Goal: Information Seeking & Learning: Learn about a topic

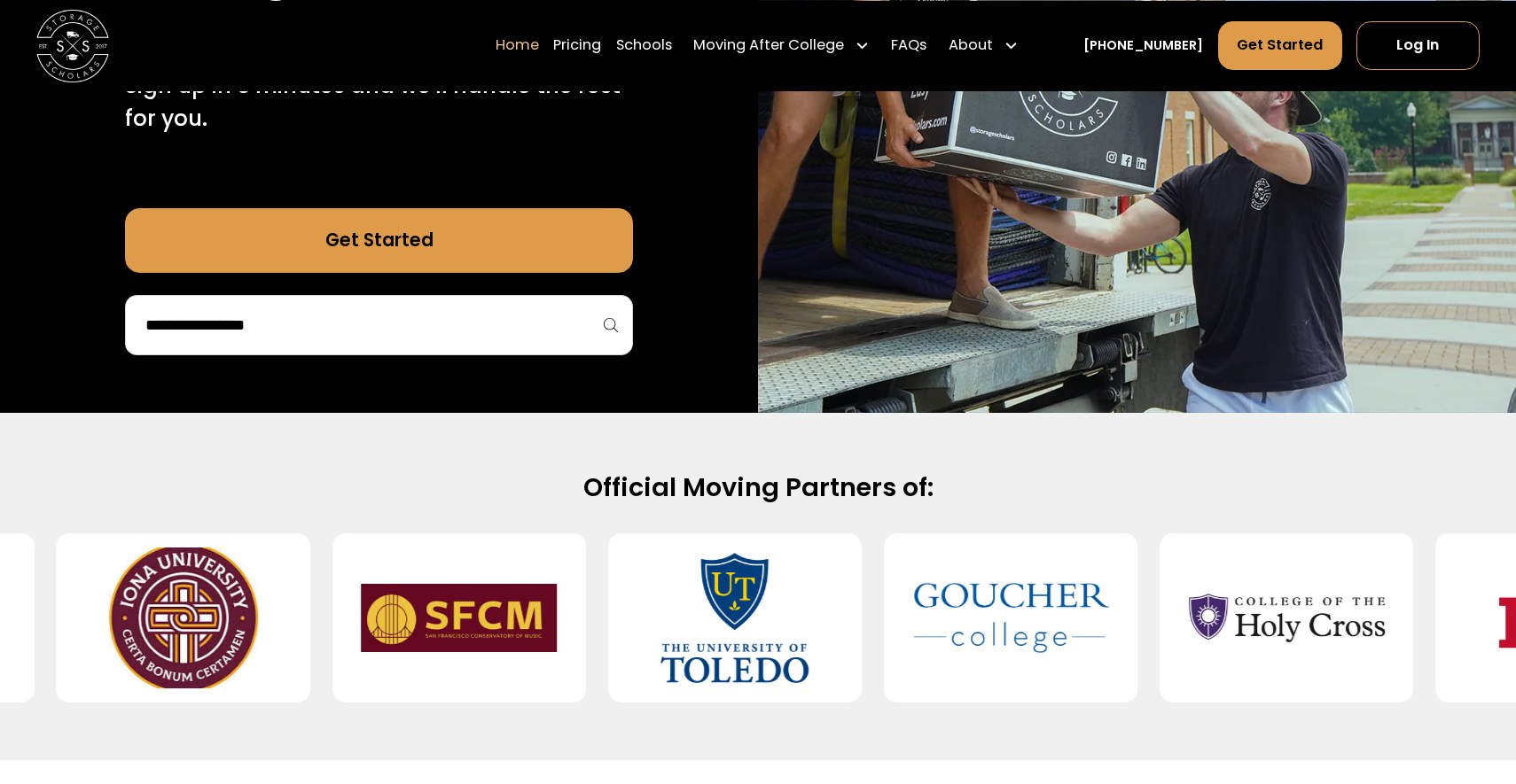
scroll to position [436, 0]
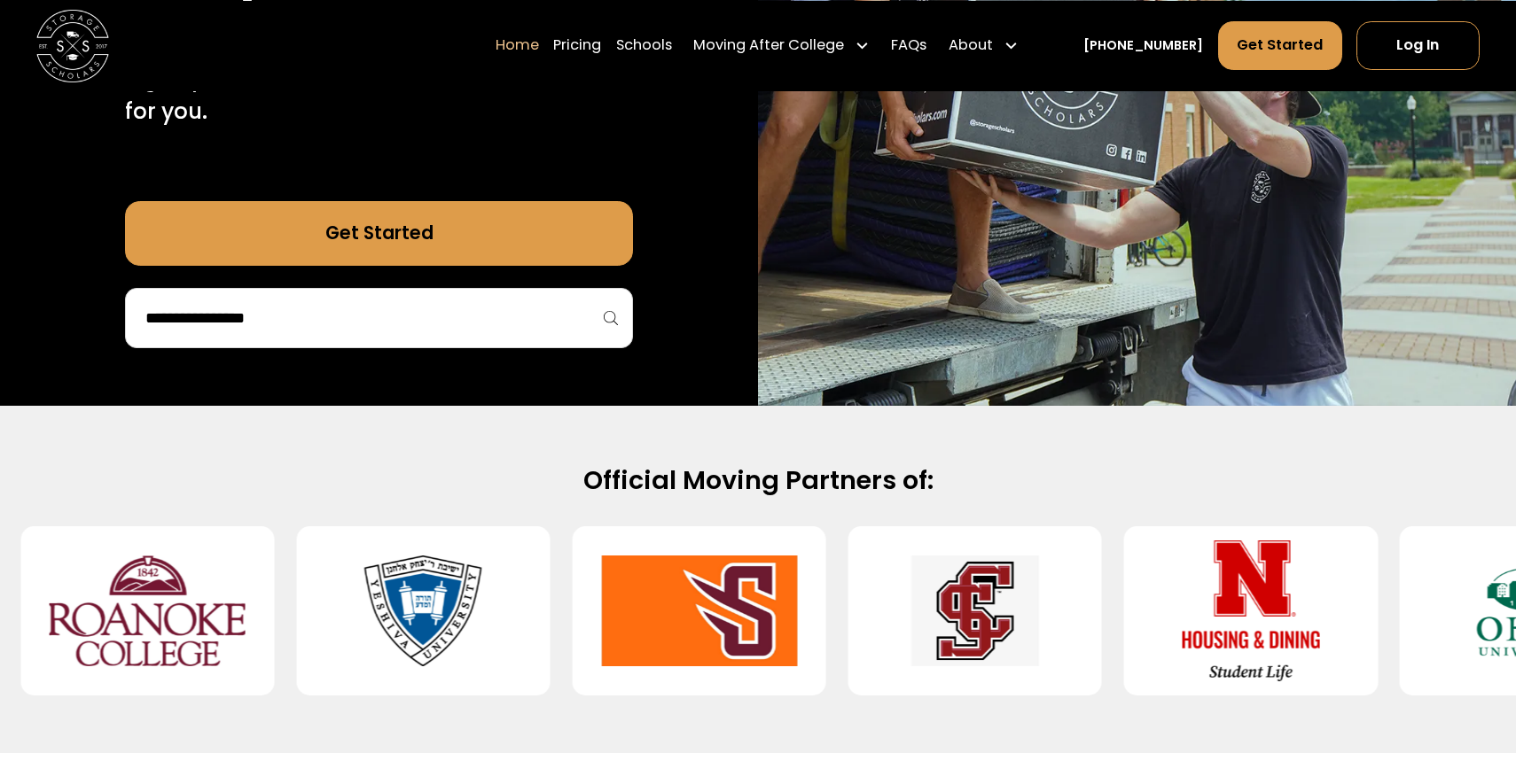
click at [979, 586] on img at bounding box center [975, 611] width 196 height 140
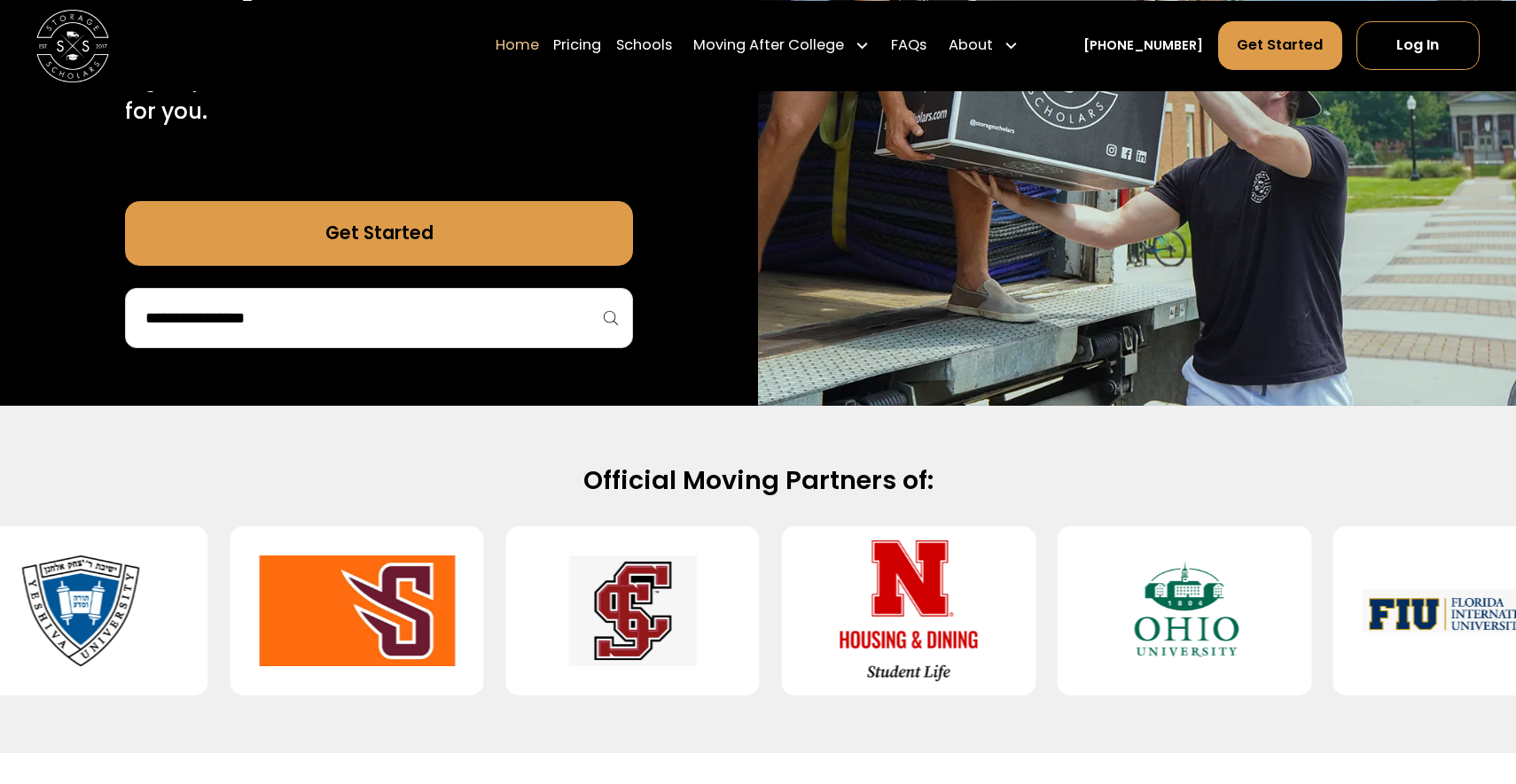
click at [821, 608] on img at bounding box center [908, 611] width 196 height 140
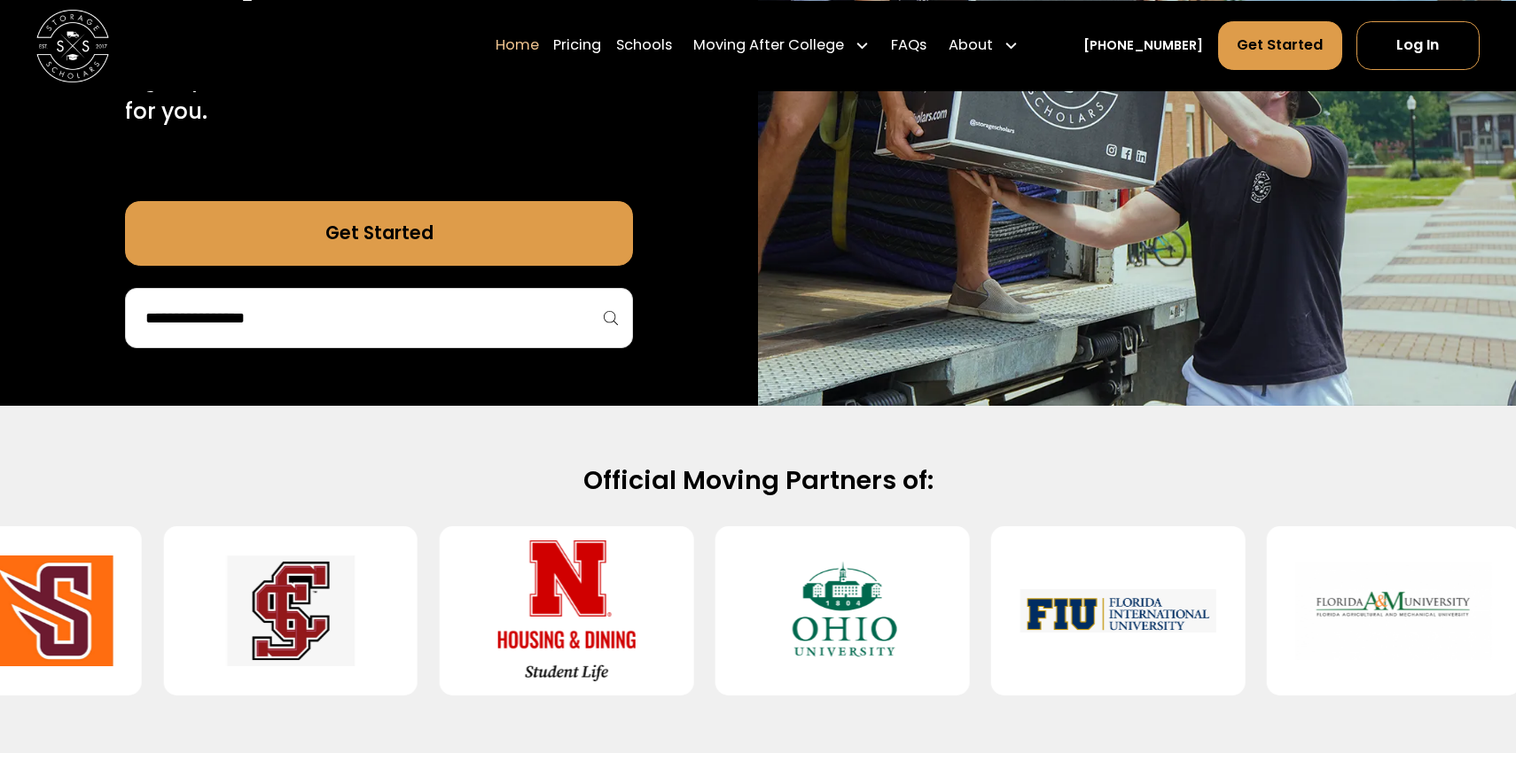
drag, startPoint x: 521, startPoint y: 626, endPoint x: 572, endPoint y: 510, distance: 126.7
click at [572, 510] on div "Official Moving Partners of:" at bounding box center [758, 580] width 1516 height 231
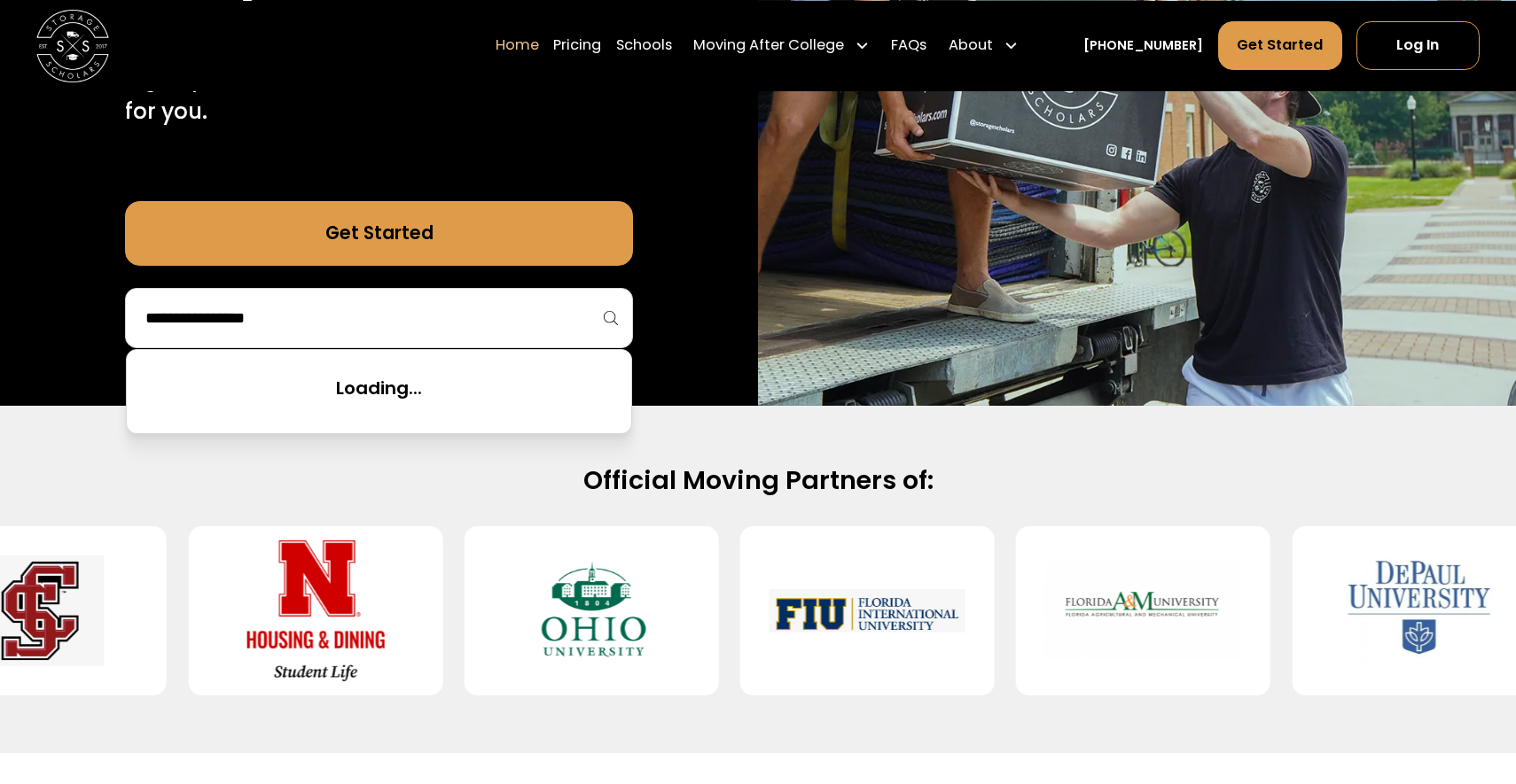
click at [447, 331] on input "search" at bounding box center [379, 318] width 470 height 30
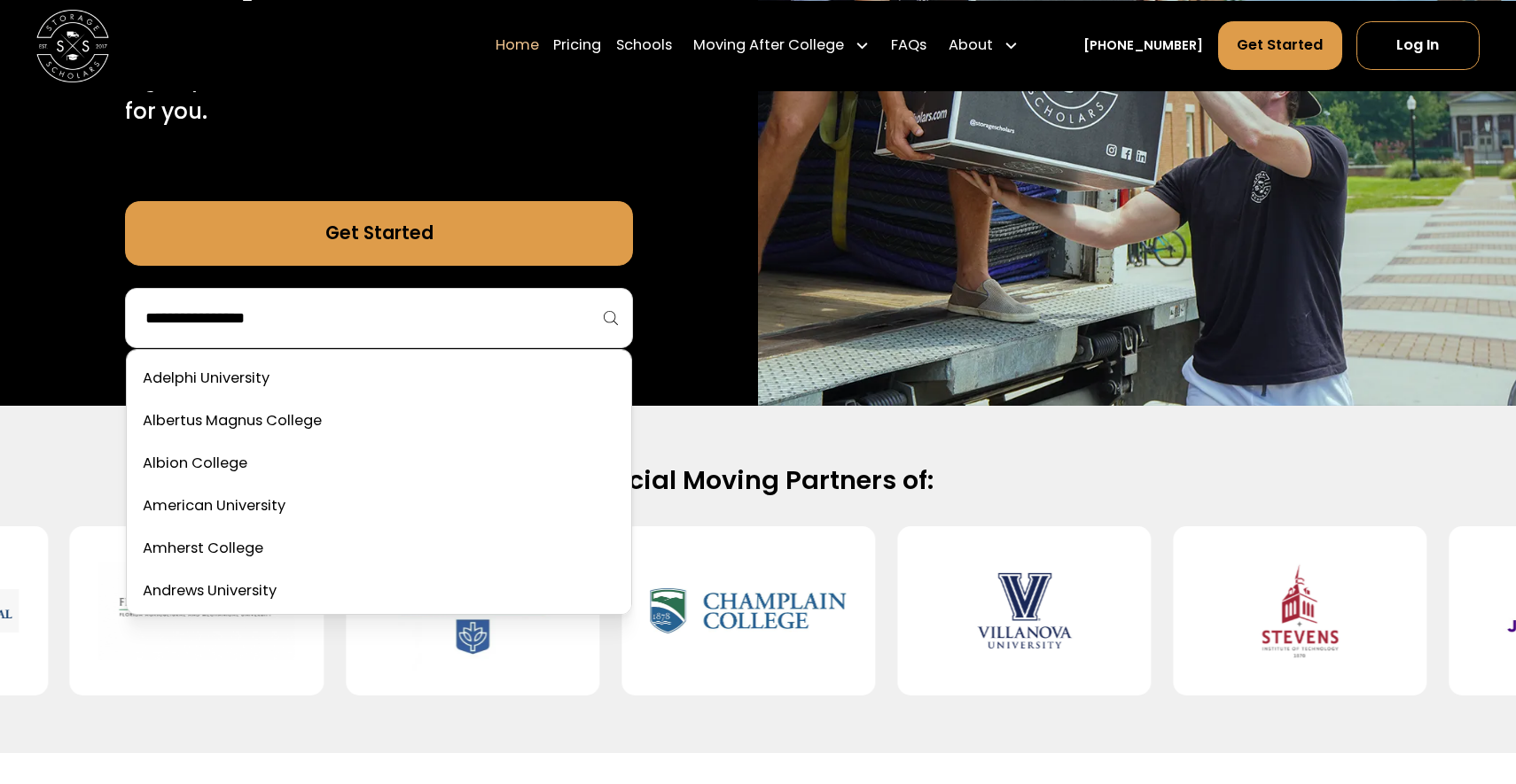
click at [814, 438] on div "Official Moving Partners of:" at bounding box center [758, 579] width 1516 height 348
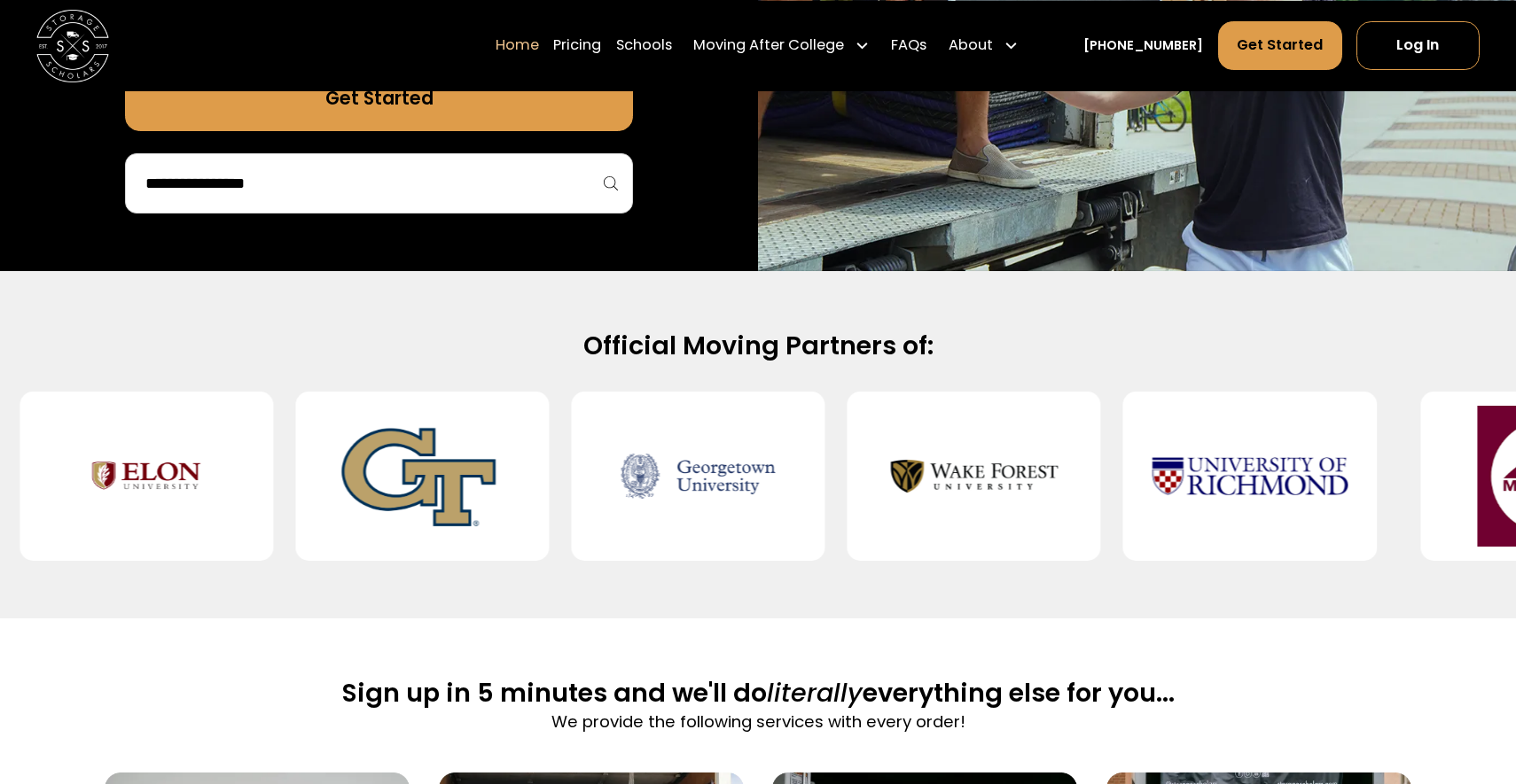
scroll to position [0, 0]
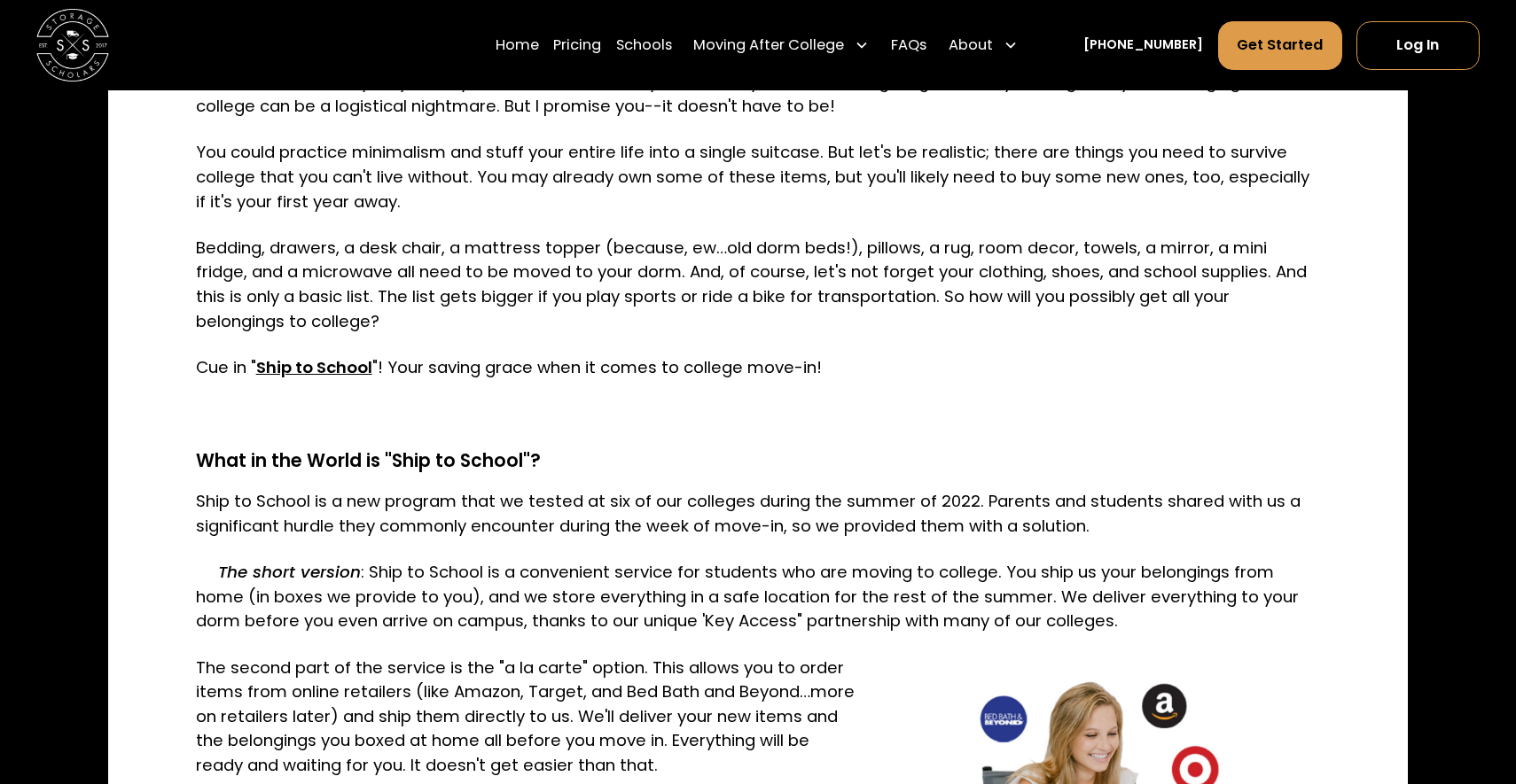
scroll to position [1101, 0]
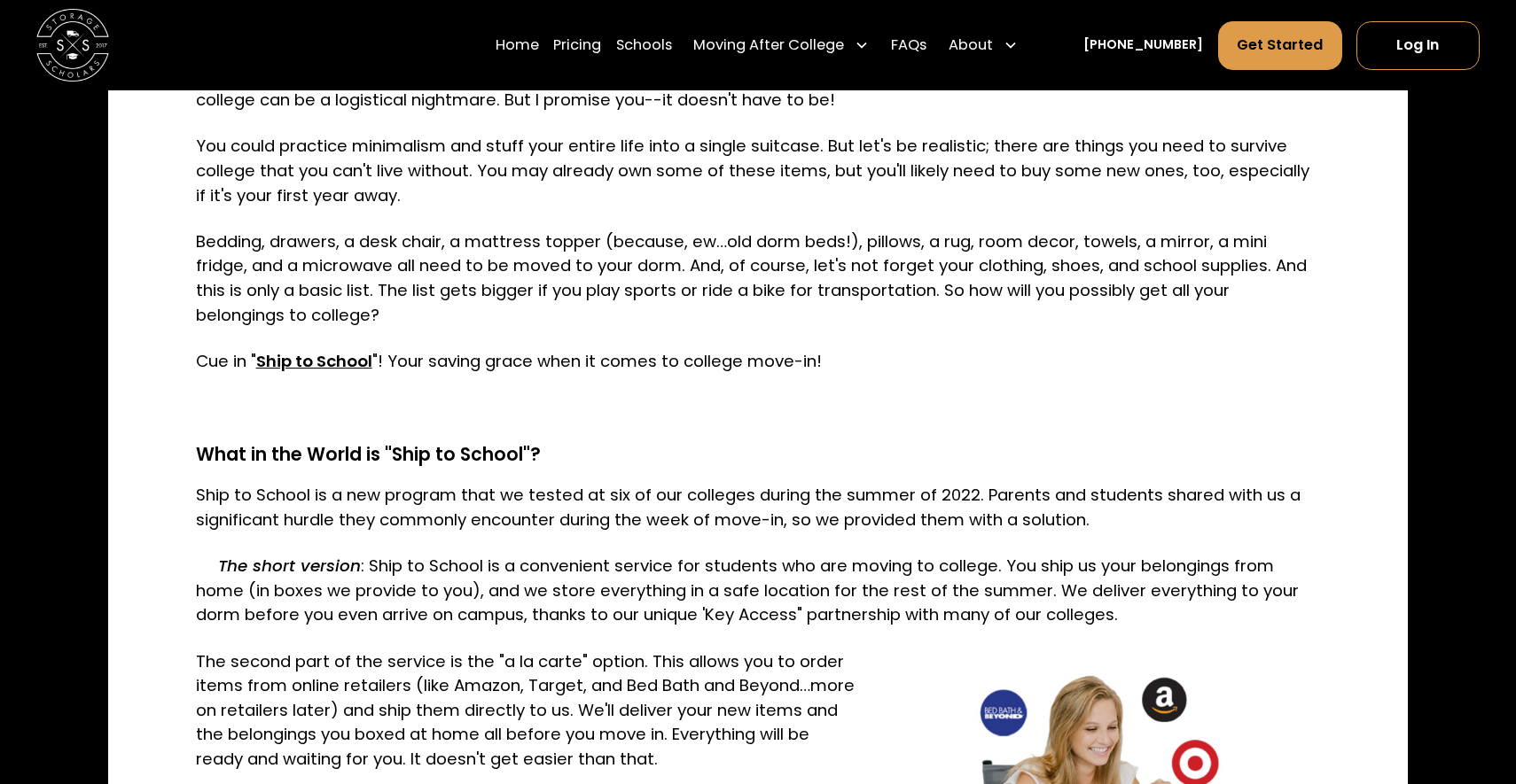
click at [459, 489] on p "Ship to School is a new program that we tested at six of our colleges during th…" at bounding box center [758, 507] width 1125 height 49
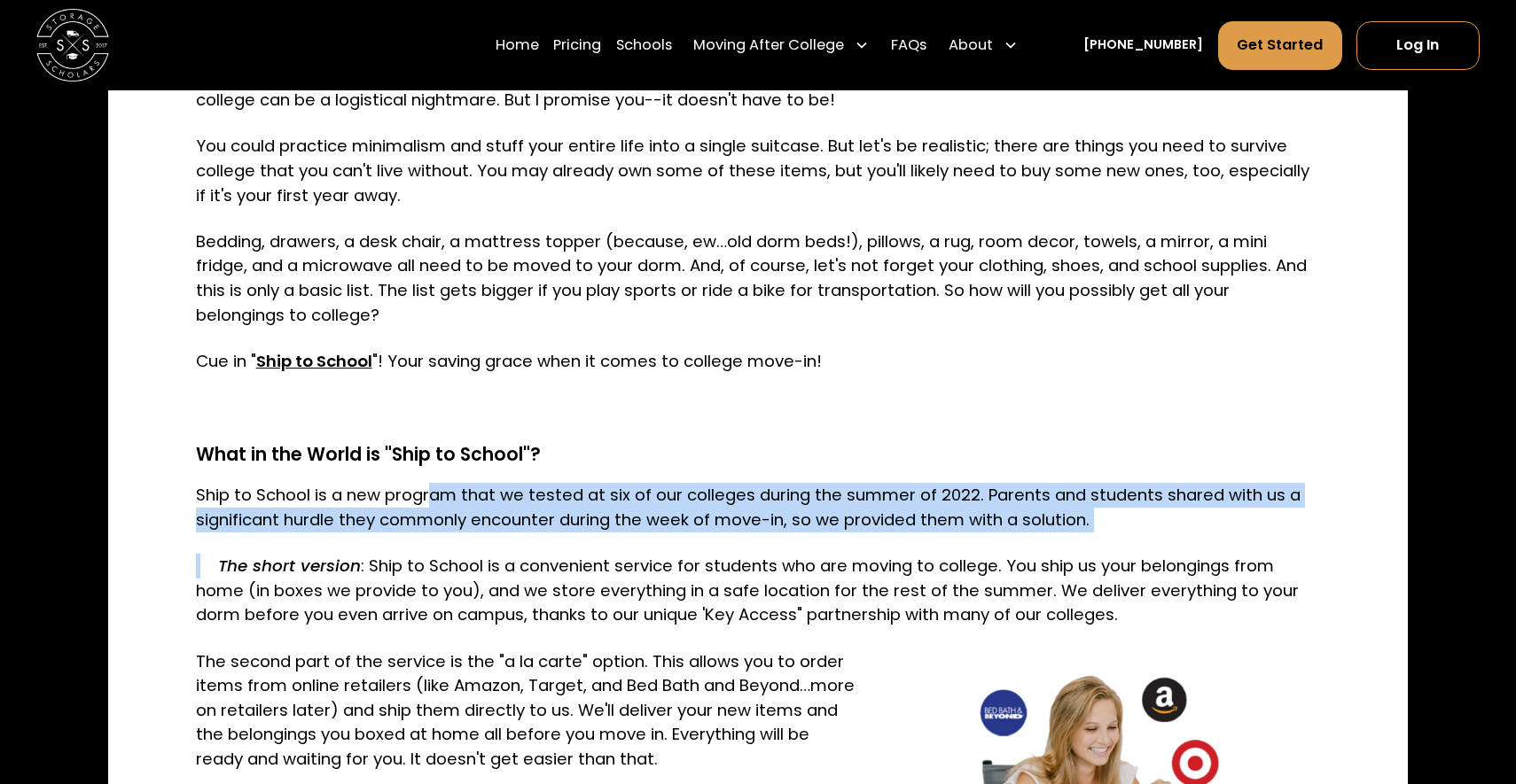
drag, startPoint x: 459, startPoint y: 489, endPoint x: 460, endPoint y: 542, distance: 53.0
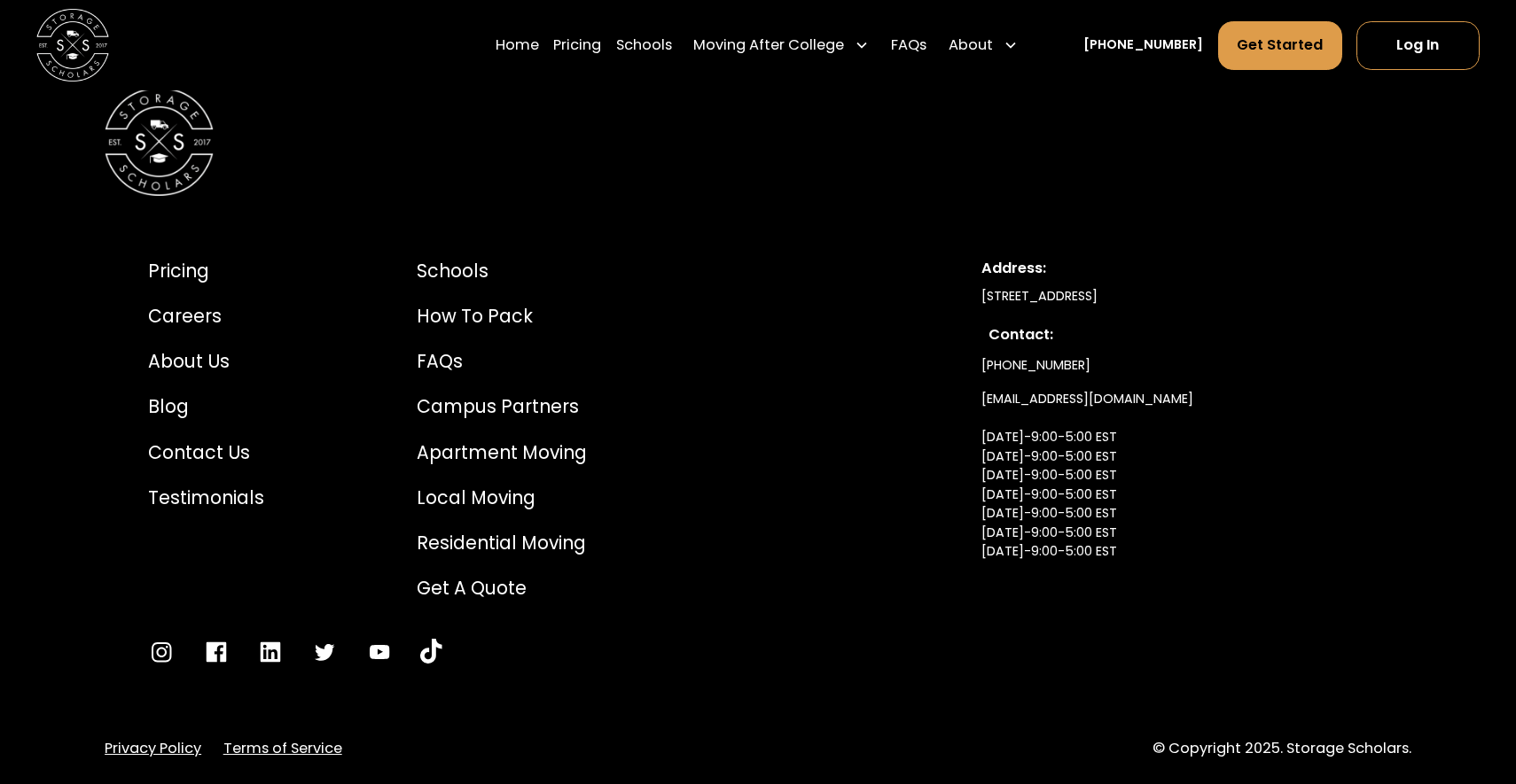
scroll to position [7443, 0]
click at [458, 375] on div "FAQs" at bounding box center [501, 363] width 170 height 27
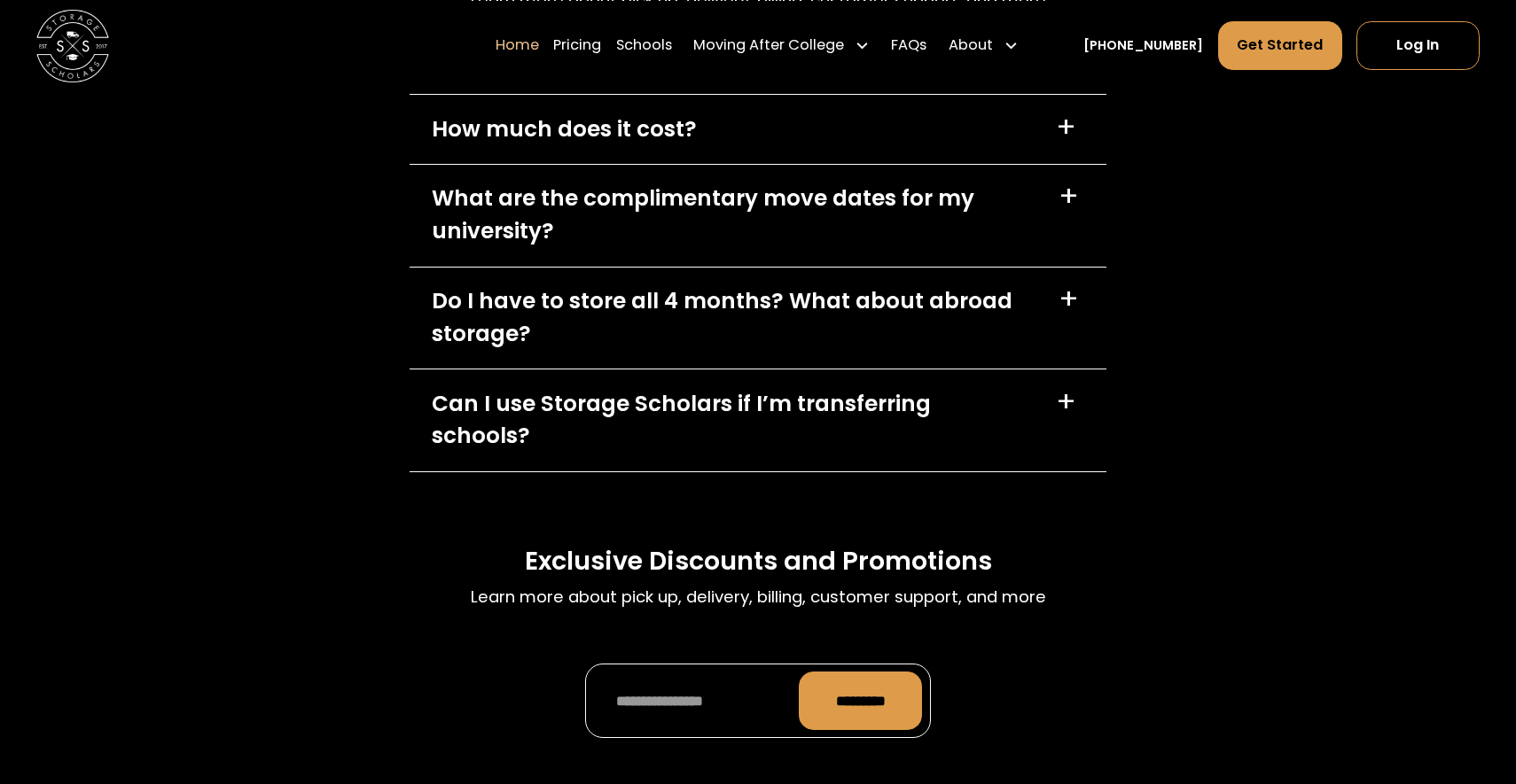
scroll to position [5267, 0]
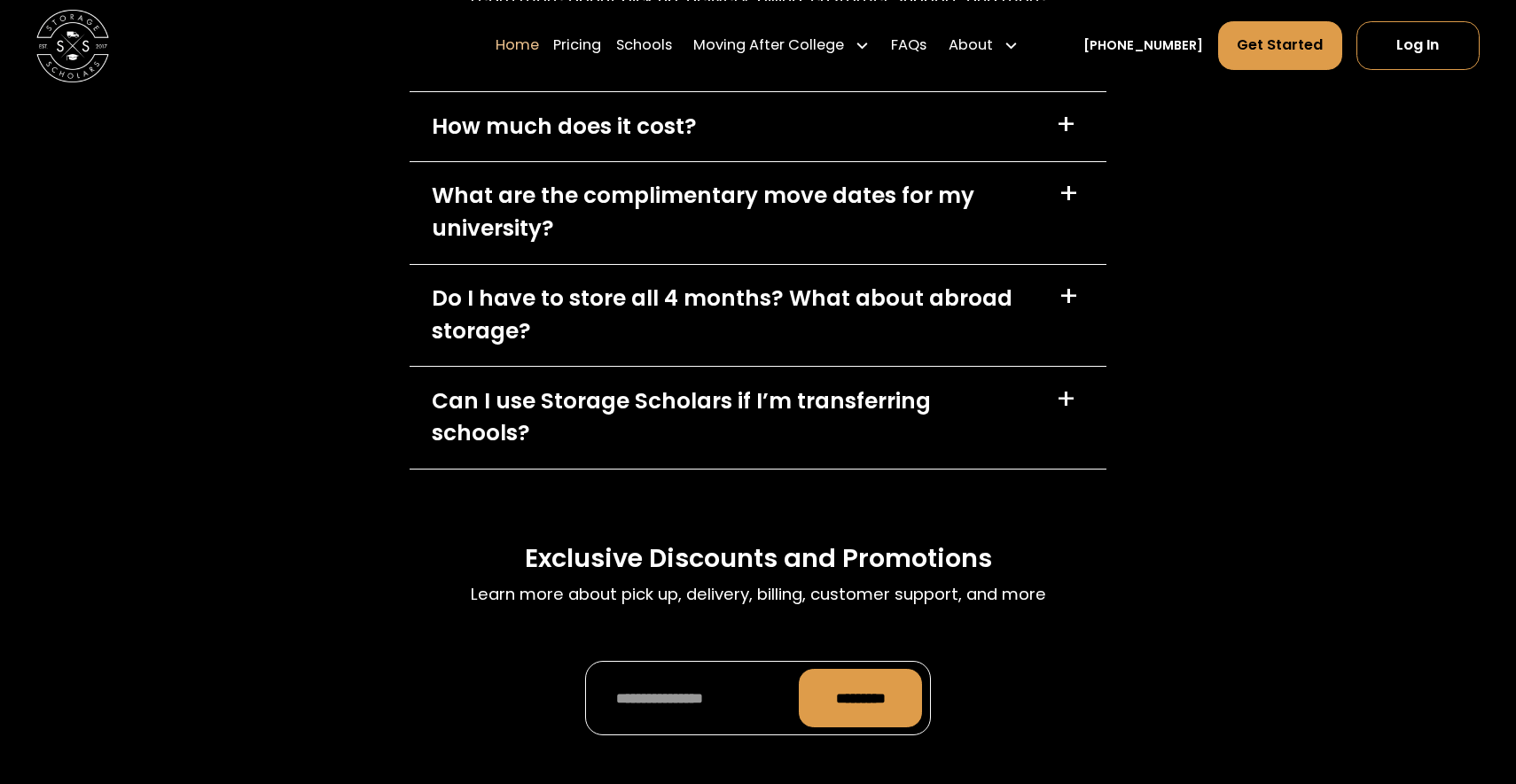
click at [581, 348] on div "Do I have to store all 4 months? What about abroad storage?" at bounding box center [733, 315] width 605 height 65
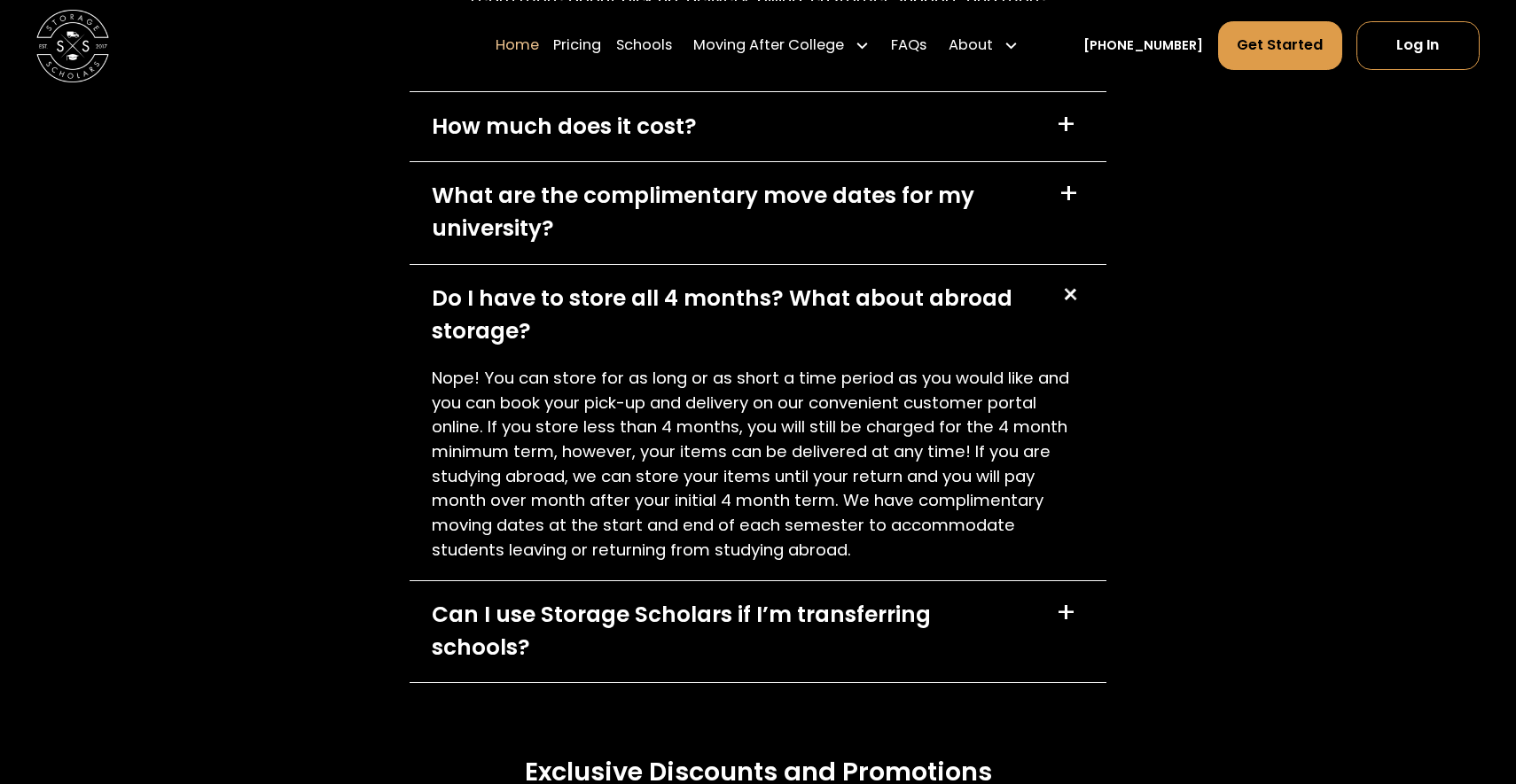
click at [581, 348] on div "Do I have to store all 4 months? What about abroad storage?" at bounding box center [733, 315] width 605 height 65
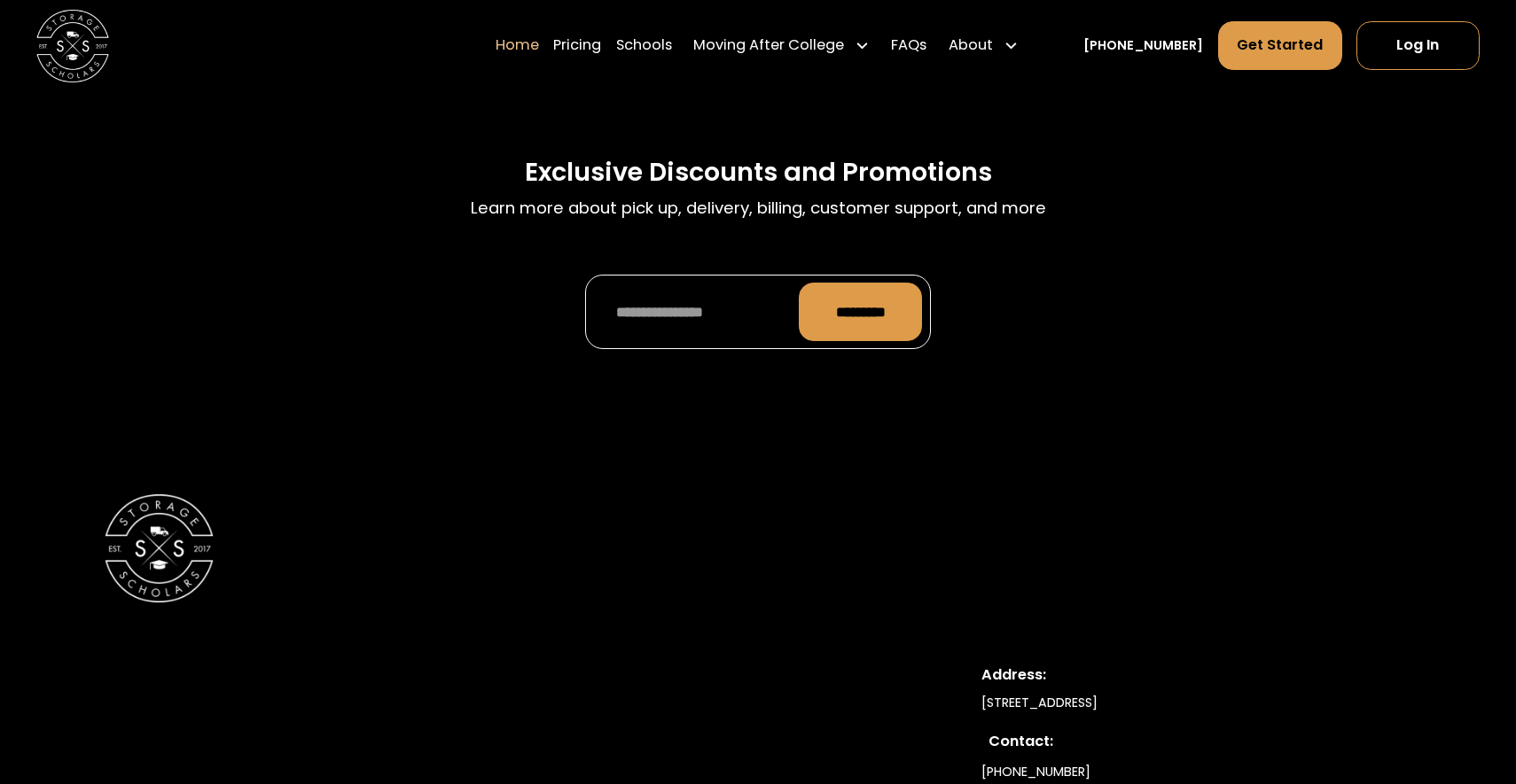
scroll to position [5666, 0]
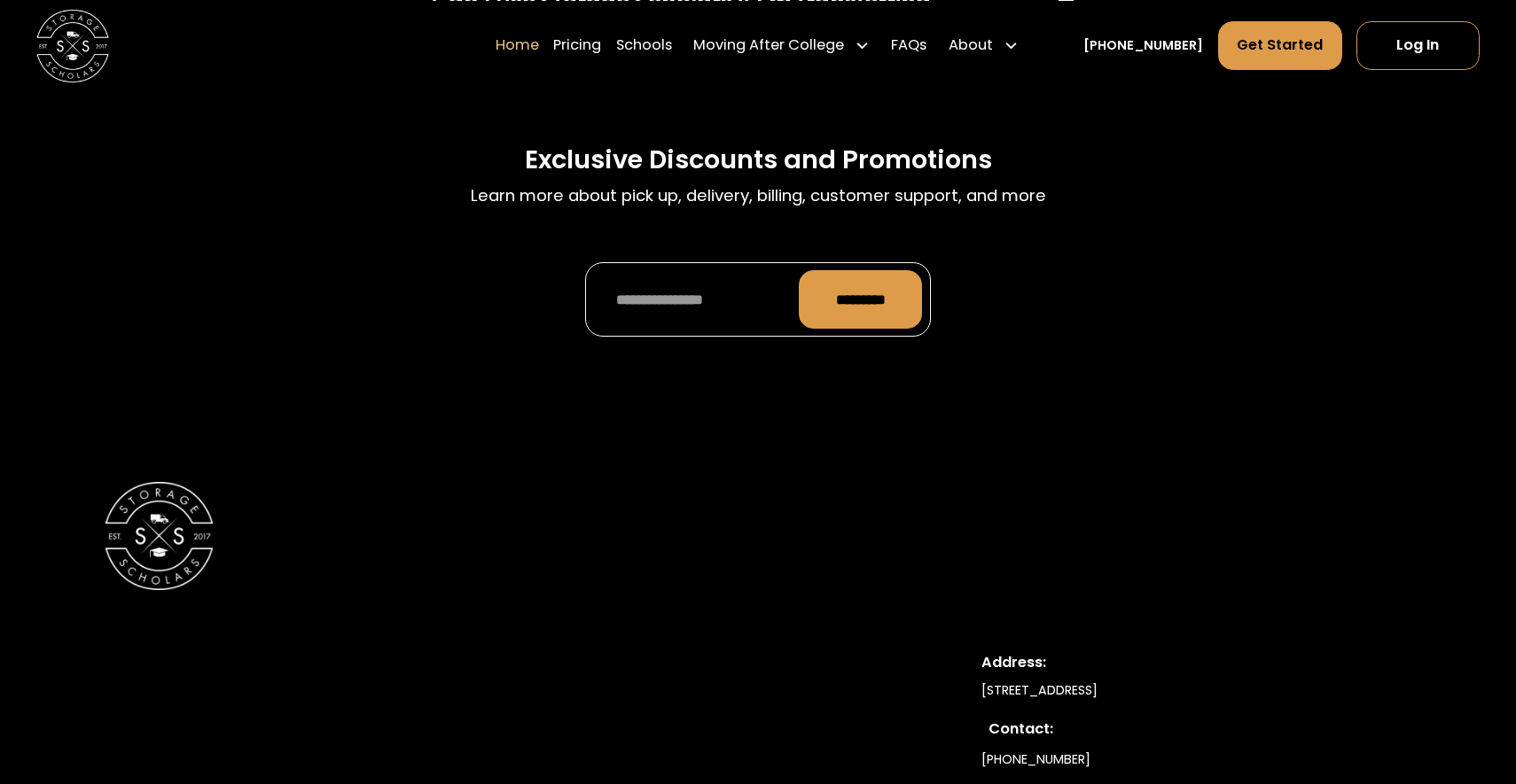
click at [568, 70] on div "Can I use Storage Scholars if I’m transferring schools? +" at bounding box center [757, 19] width 696 height 102
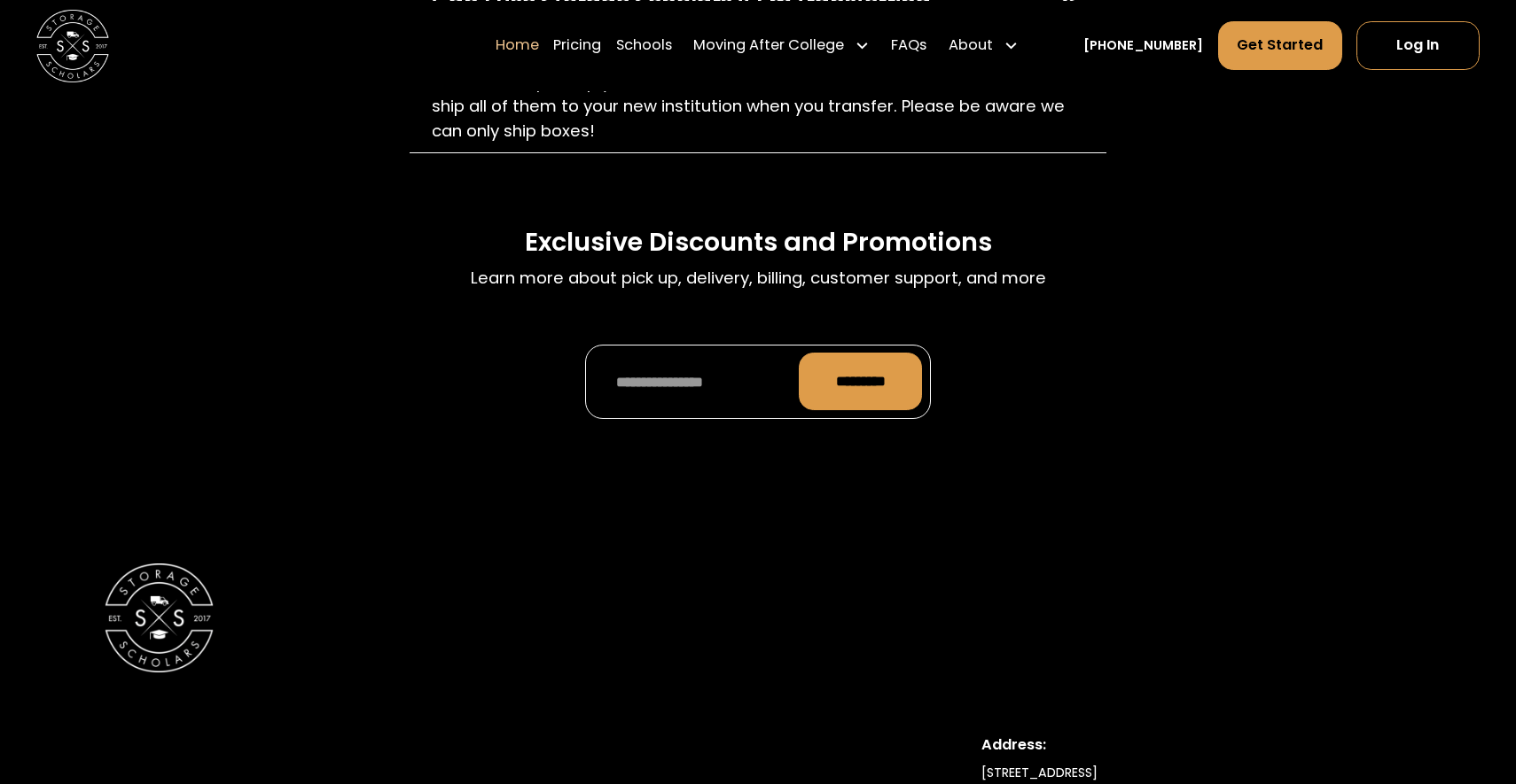
click at [568, 70] on div "Can I use Storage Scholars if I’m transferring schools? +" at bounding box center [757, 19] width 696 height 102
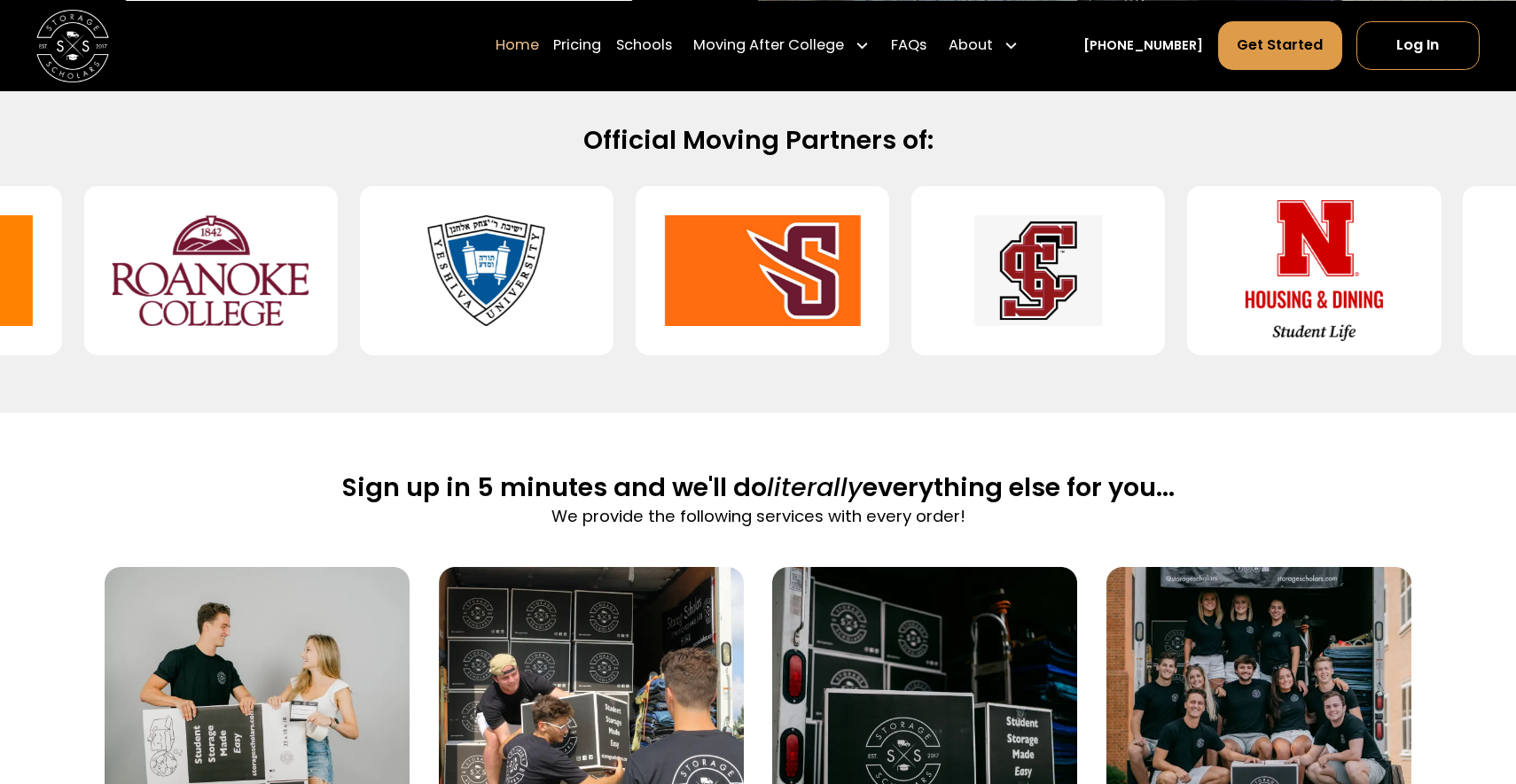
scroll to position [0, 0]
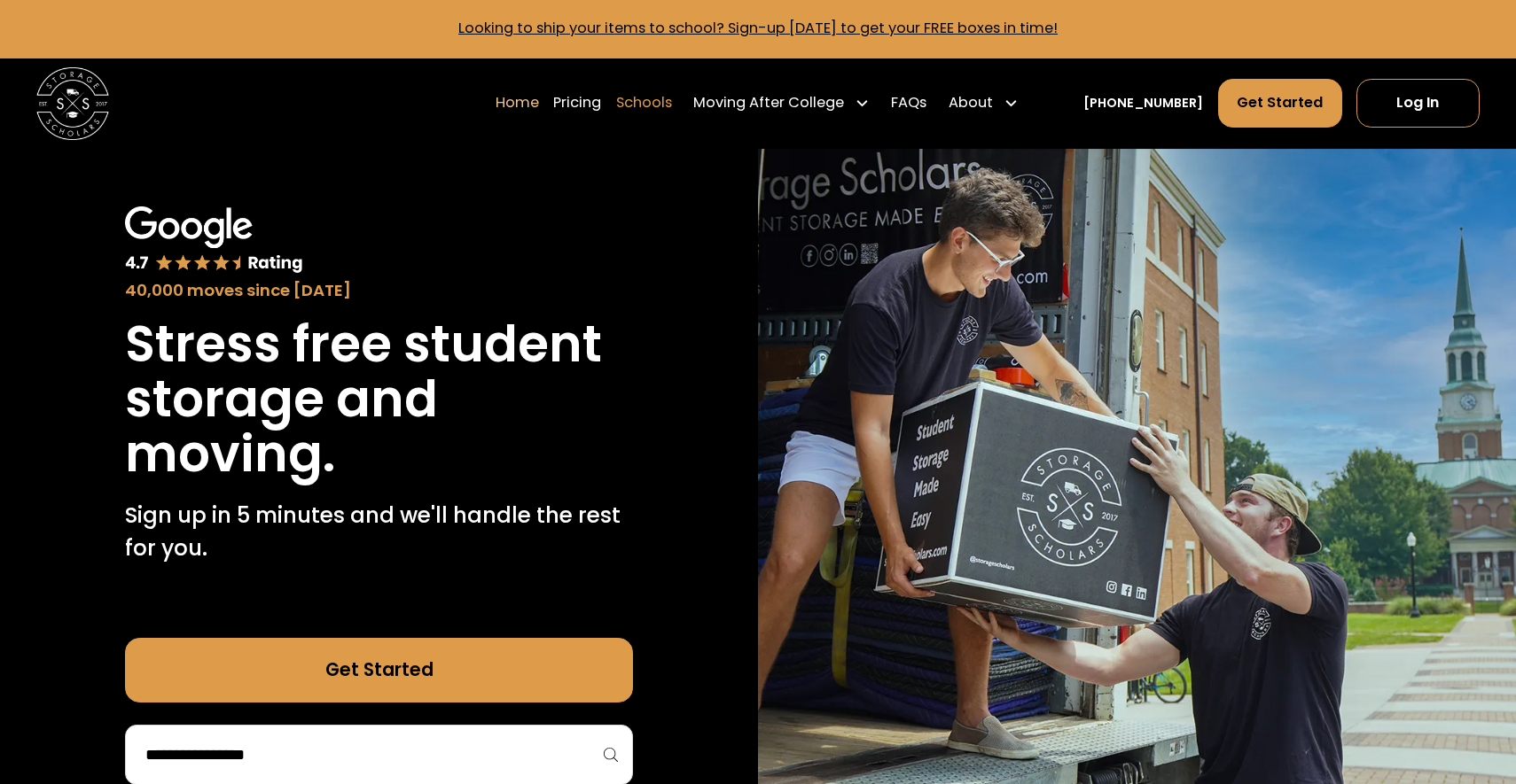
click at [672, 103] on link "Schools" at bounding box center [645, 103] width 56 height 51
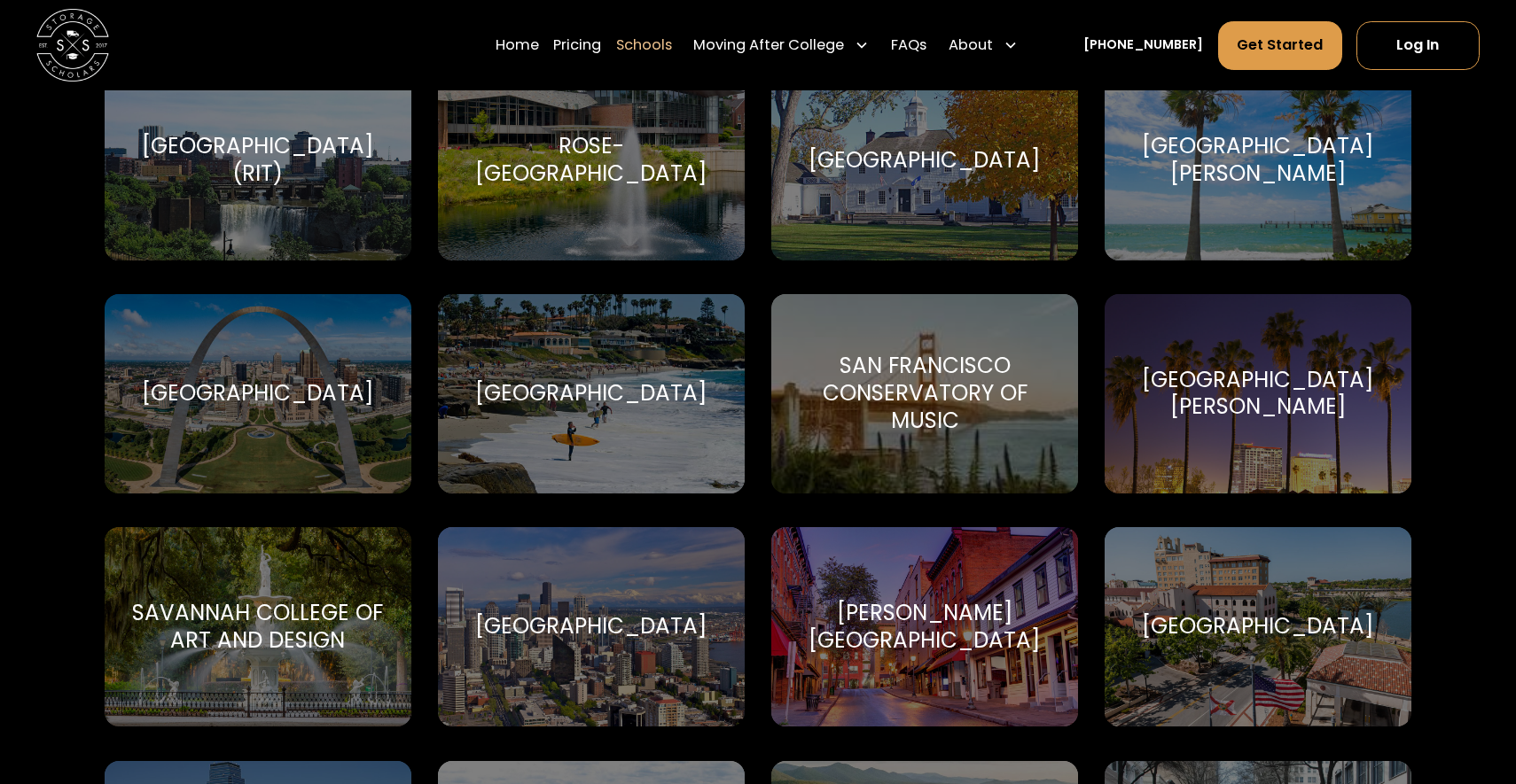
scroll to position [6231, 0]
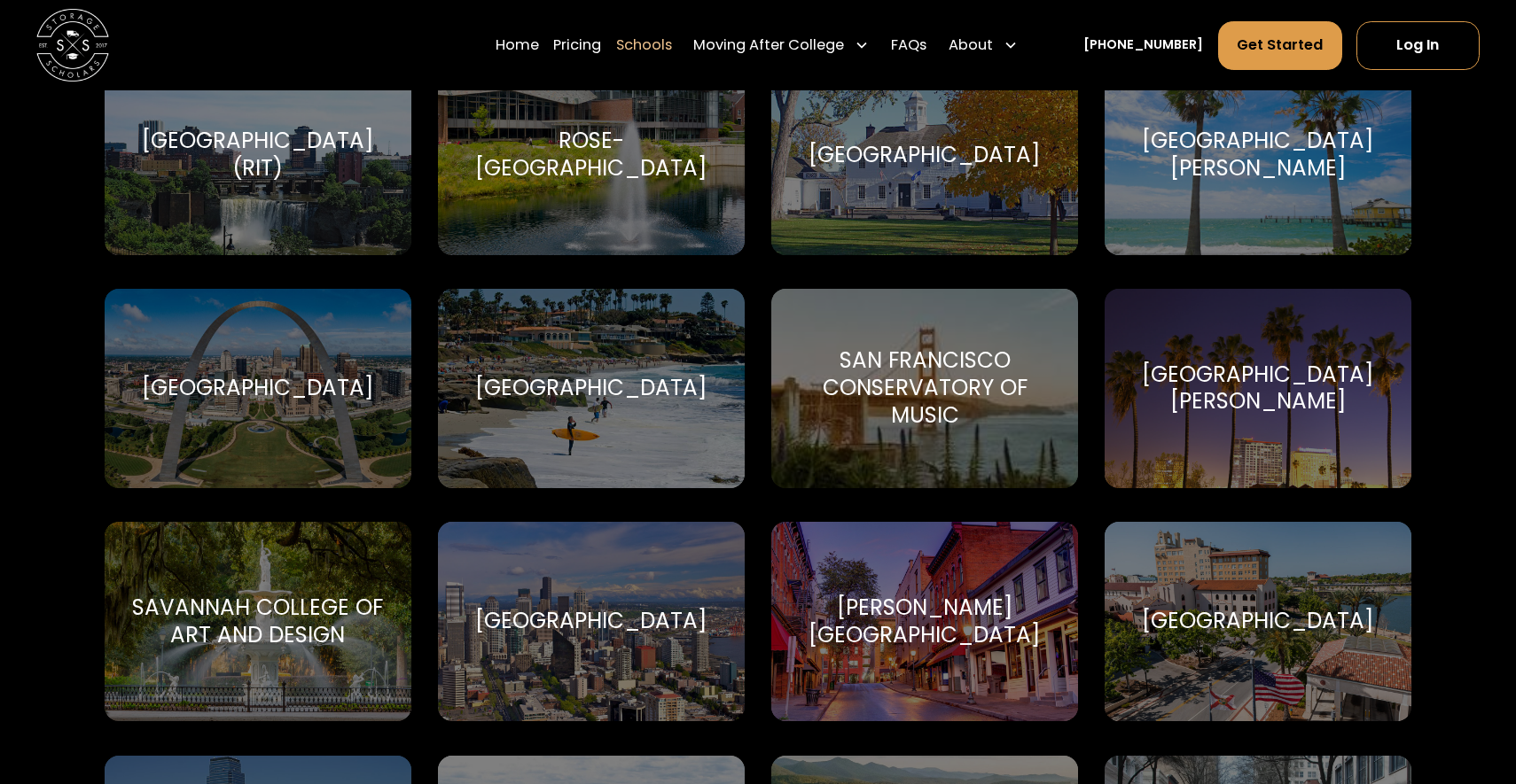
click at [1190, 380] on div "Santa Clara University" at bounding box center [1257, 388] width 262 height 54
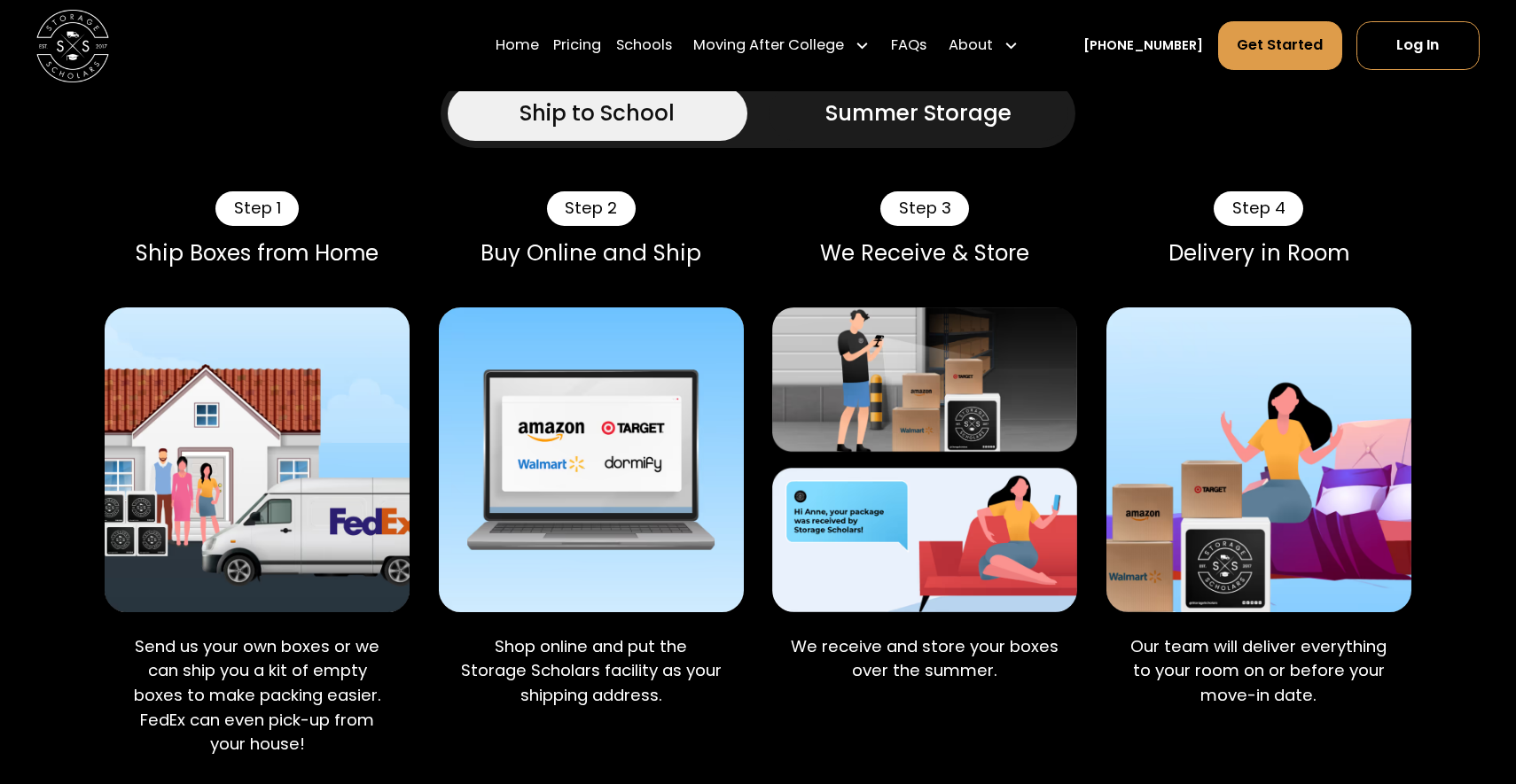
scroll to position [1431, 0]
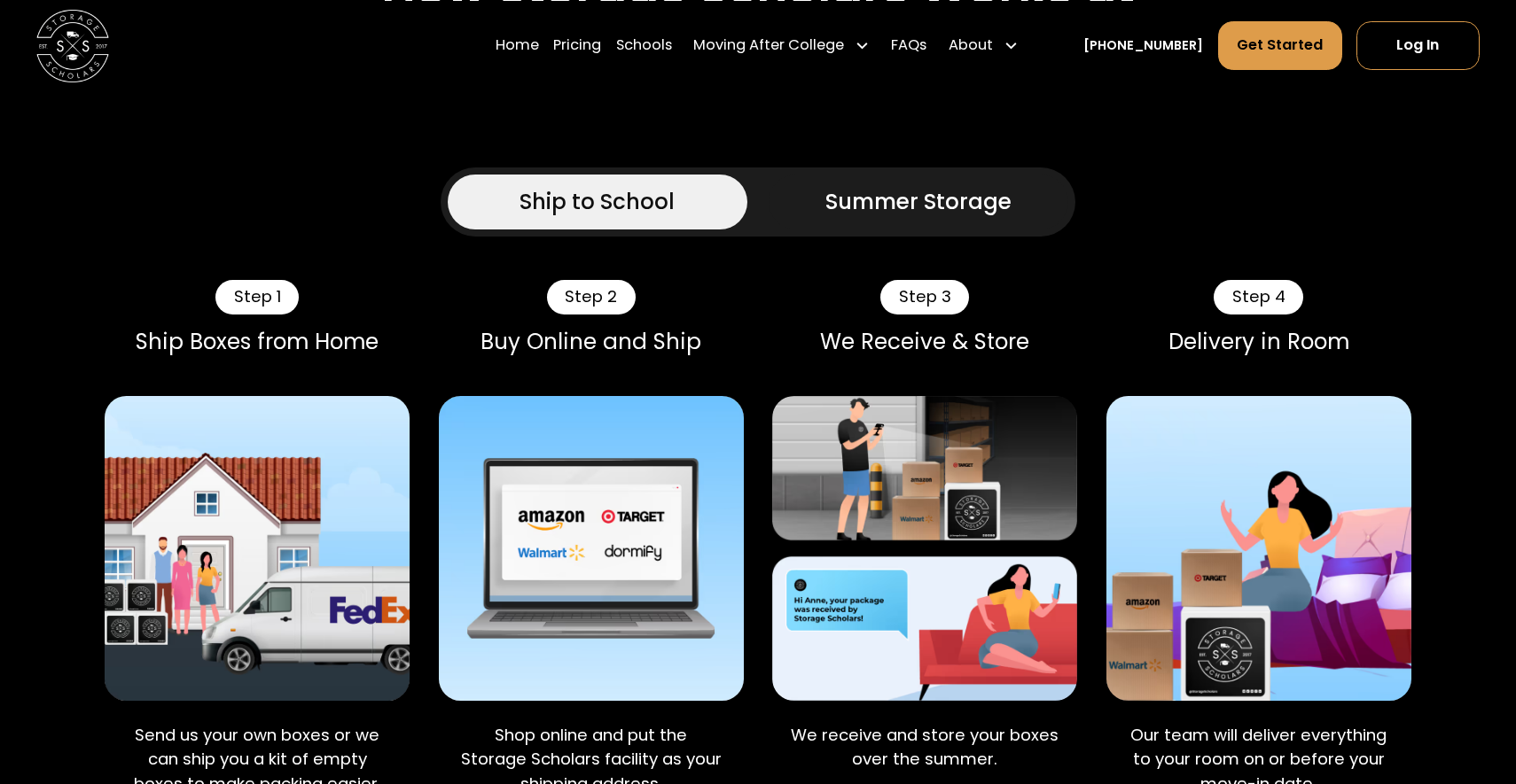
click at [838, 186] on div "Summer Storage" at bounding box center [918, 202] width 186 height 33
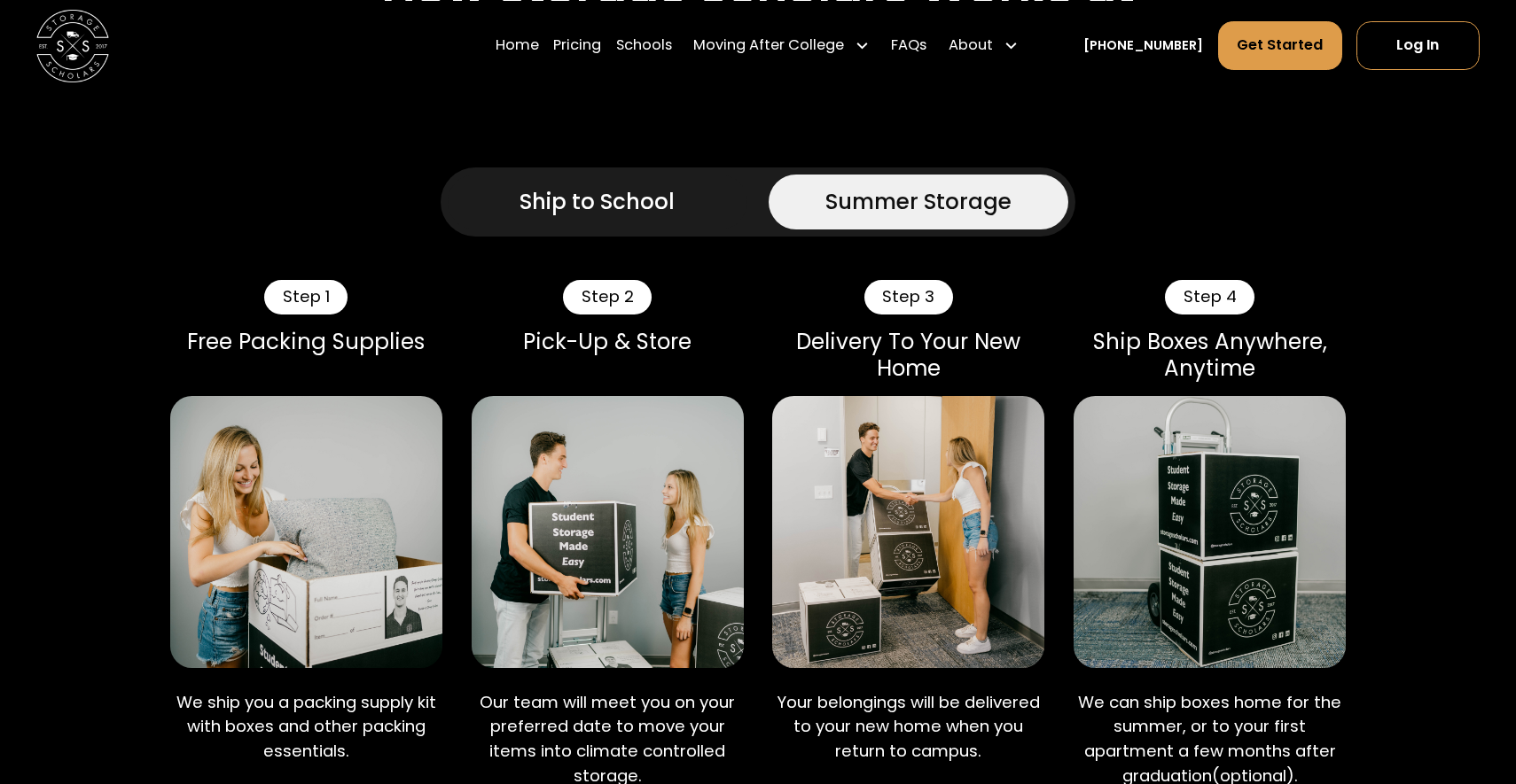
click at [607, 186] on div "Ship to School" at bounding box center [596, 202] width 155 height 33
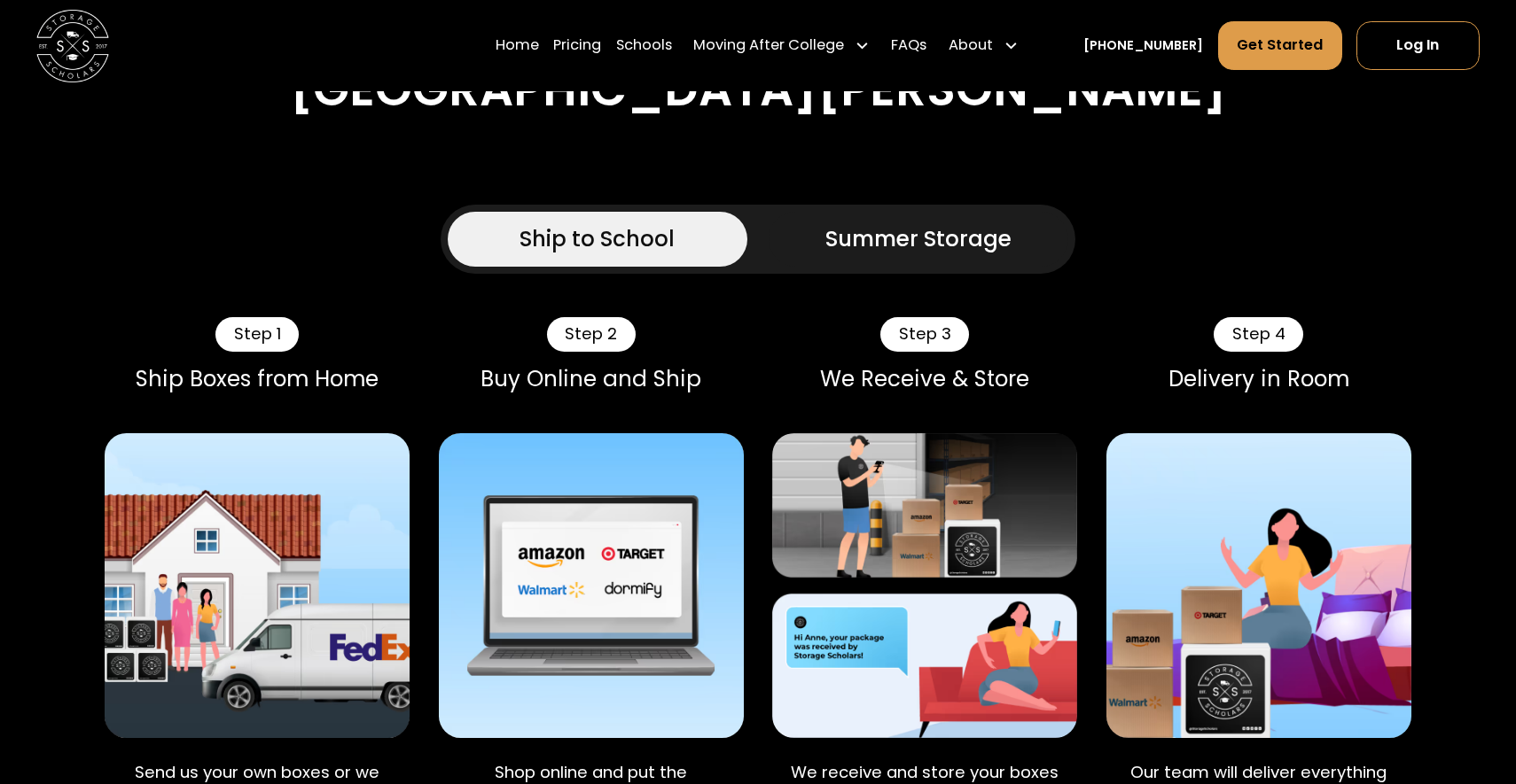
scroll to position [1427, 0]
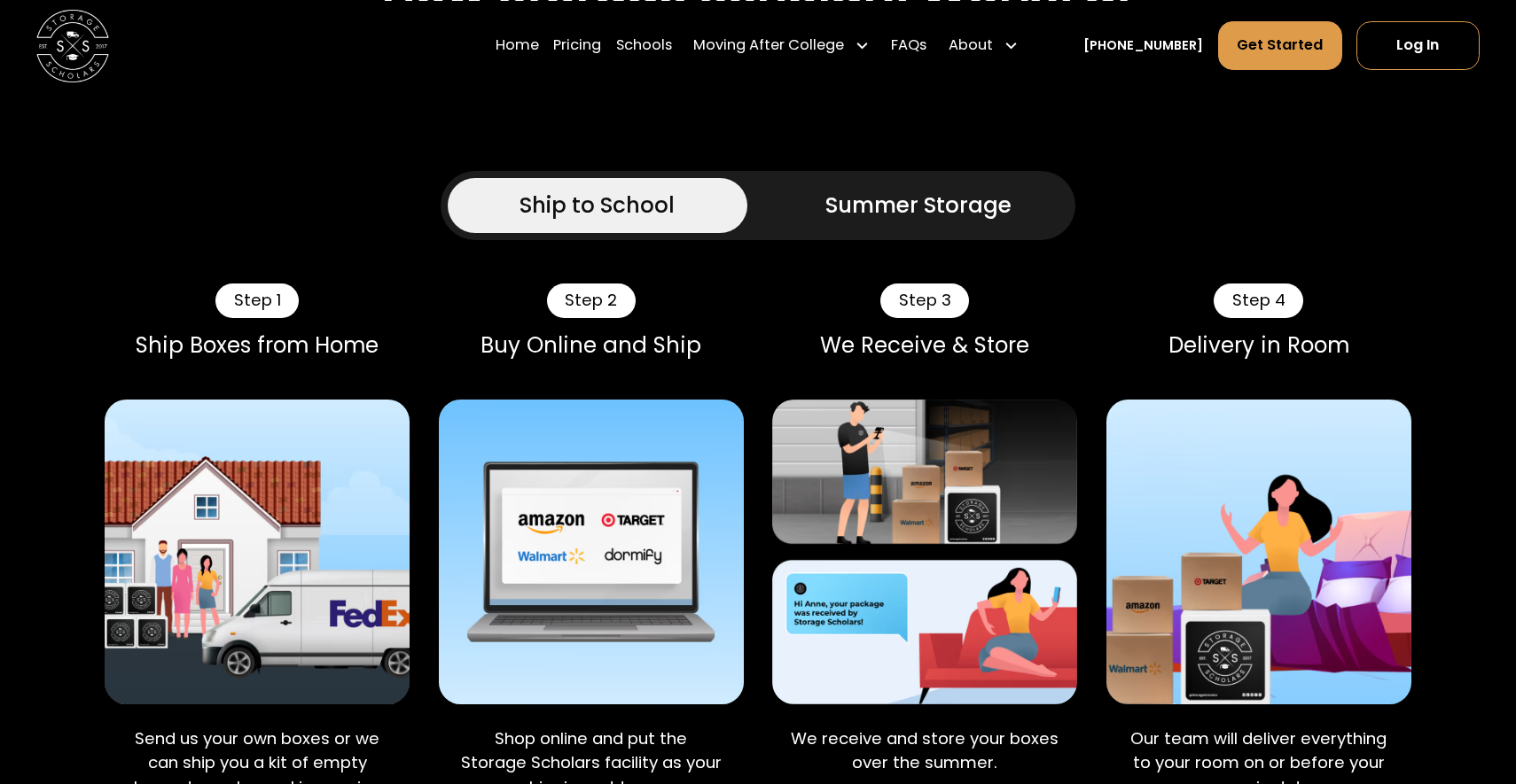
click at [490, 332] on div "Buy Online and Ship" at bounding box center [591, 345] width 305 height 25
drag, startPoint x: 490, startPoint y: 282, endPoint x: 655, endPoint y: 275, distance: 165.1
click at [655, 332] on div "Buy Online and Ship" at bounding box center [591, 345] width 305 height 25
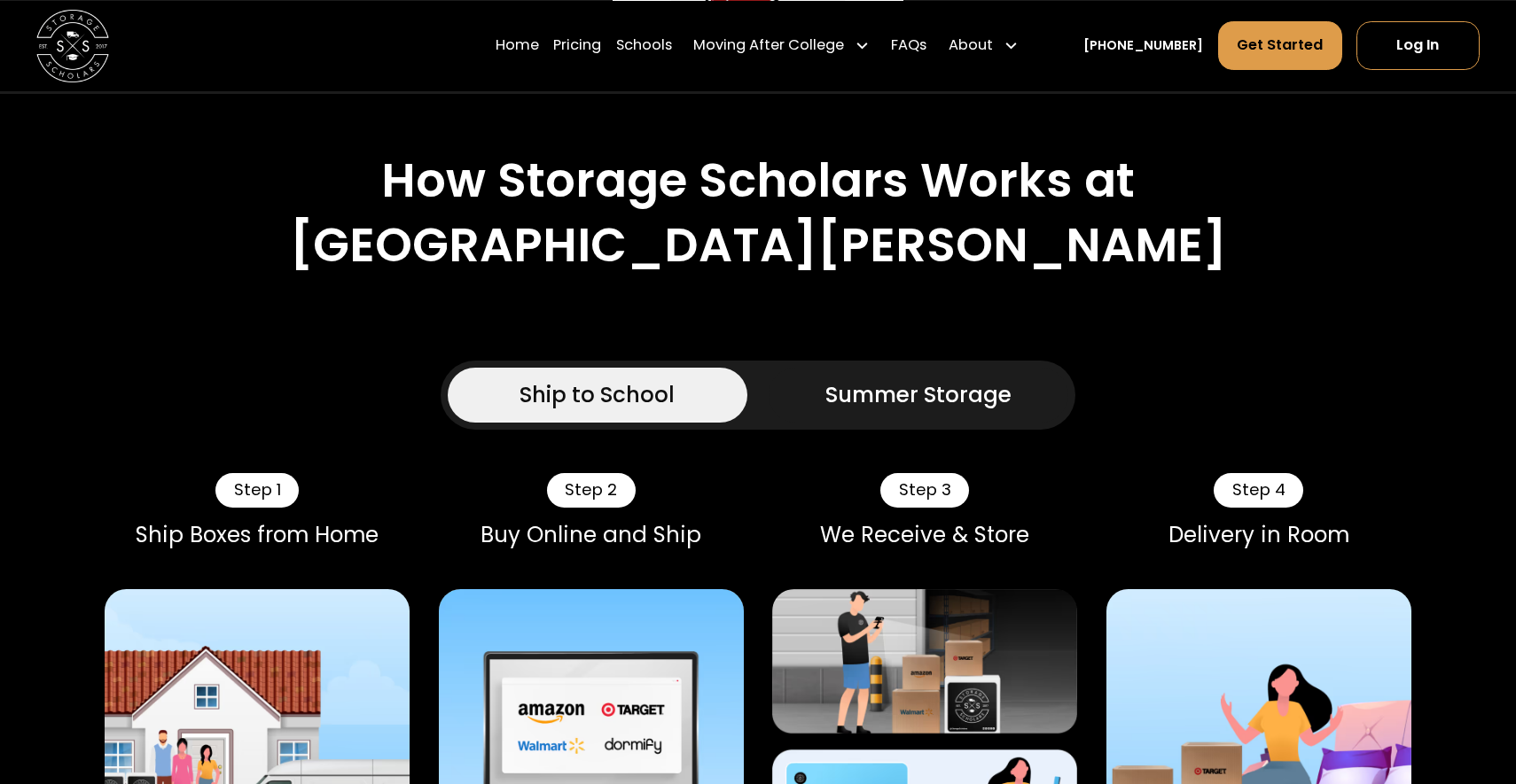
scroll to position [1471, 0]
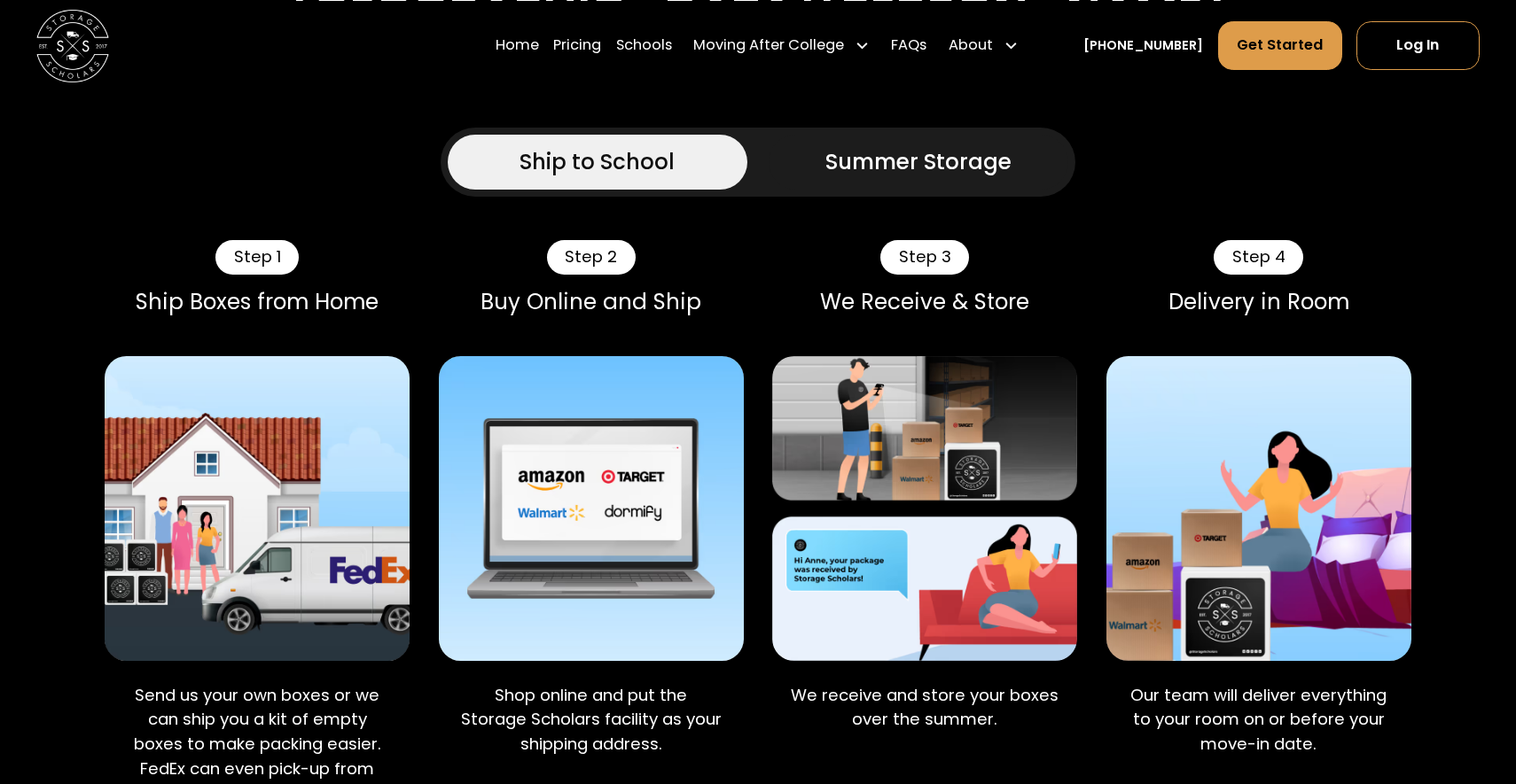
click at [625, 696] on div "Shop online and put the Storage Scholars facility as your shipping address." at bounding box center [591, 723] width 305 height 112
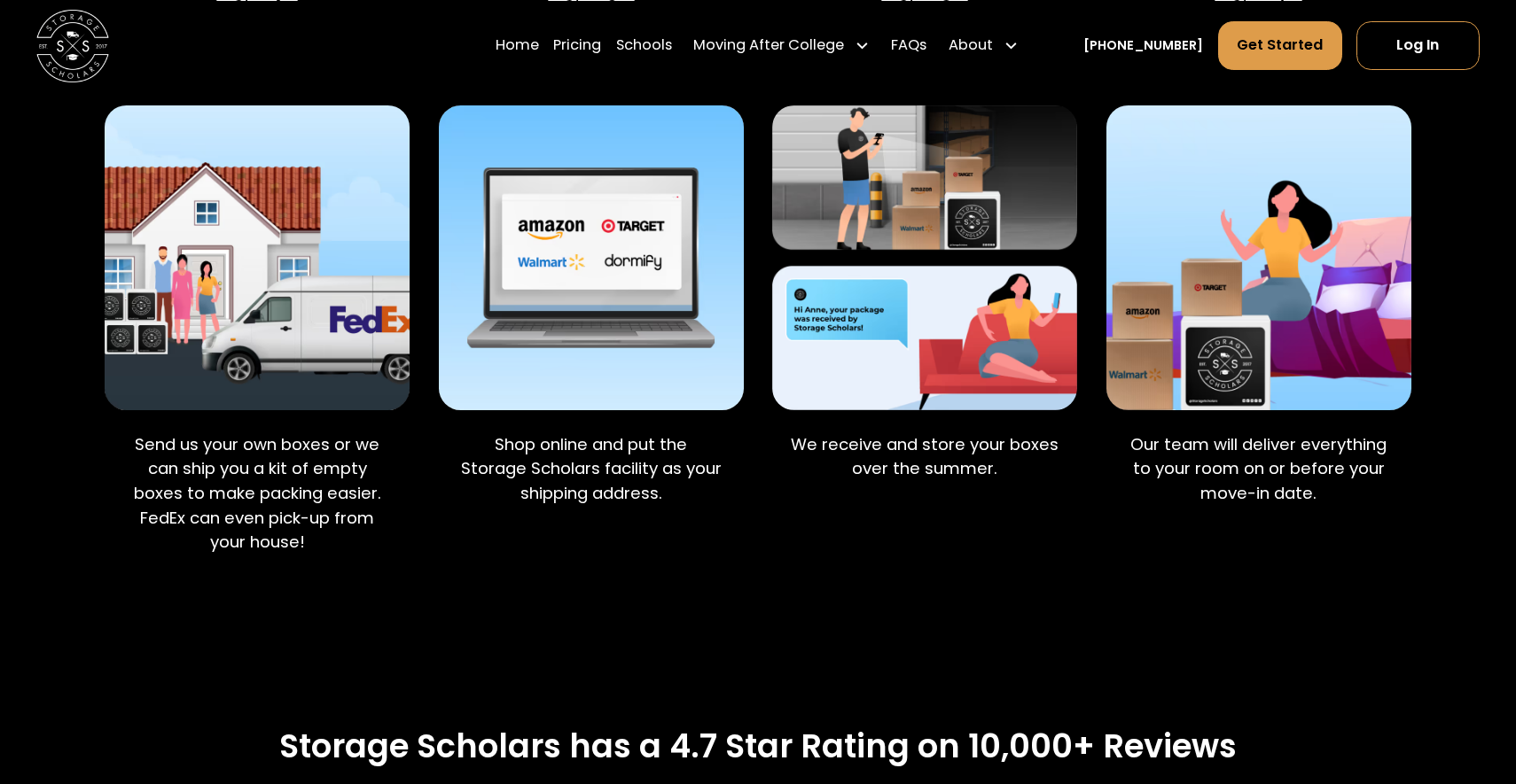
scroll to position [1719, 0]
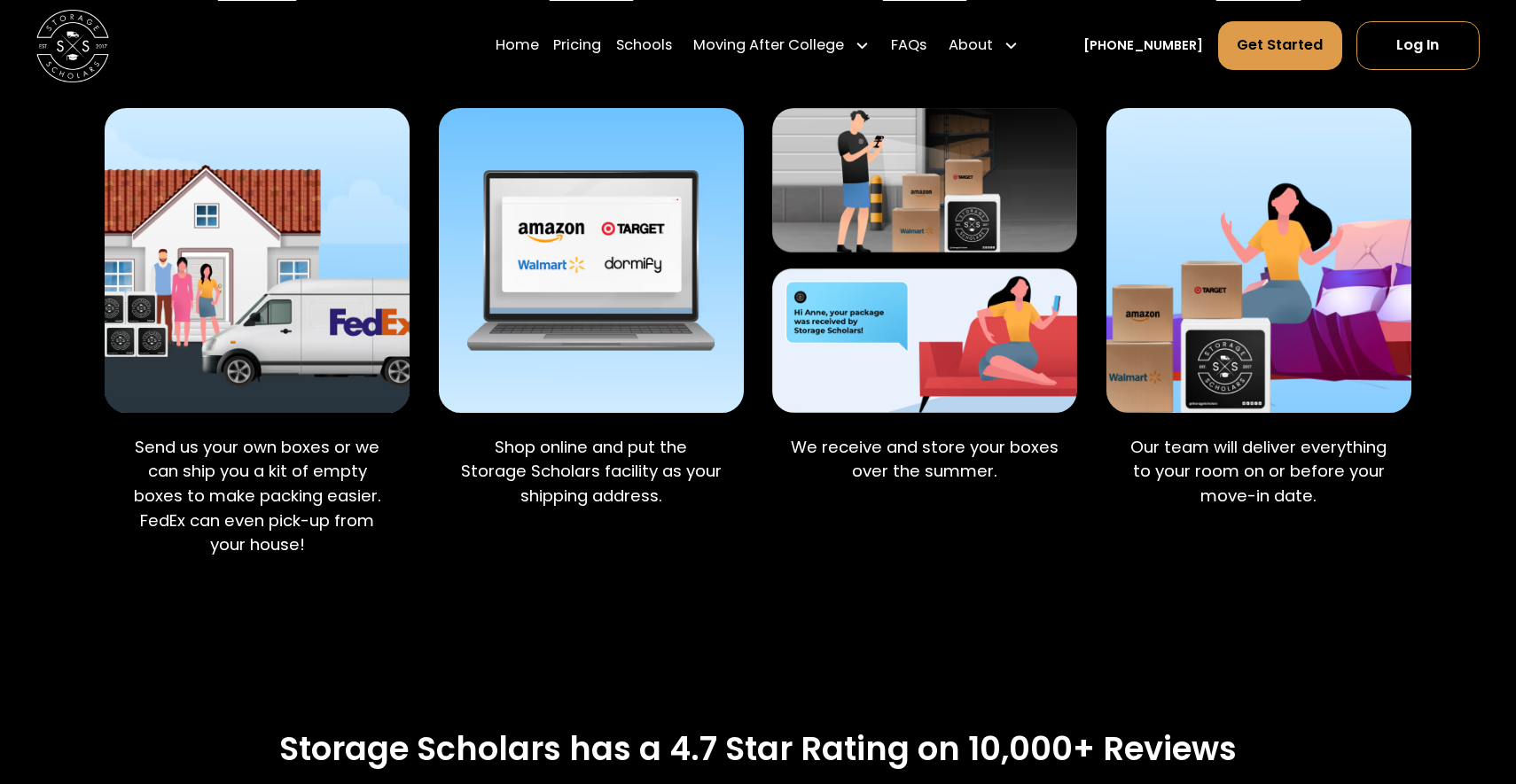
click at [498, 435] on p "Shop online and put the Storage Scholars facility as your shipping address." at bounding box center [591, 471] width 276 height 74
drag, startPoint x: 498, startPoint y: 408, endPoint x: 603, endPoint y: 406, distance: 105.0
click at [603, 435] on p "Shop online and put the Storage Scholars facility as your shipping address." at bounding box center [591, 471] width 276 height 74
copy p "Storage Scholars facility"
click at [579, 492] on div "Step 2 Buy Online and Ship Shop online and put the Storage Scholars facility as…" at bounding box center [591, 286] width 305 height 588
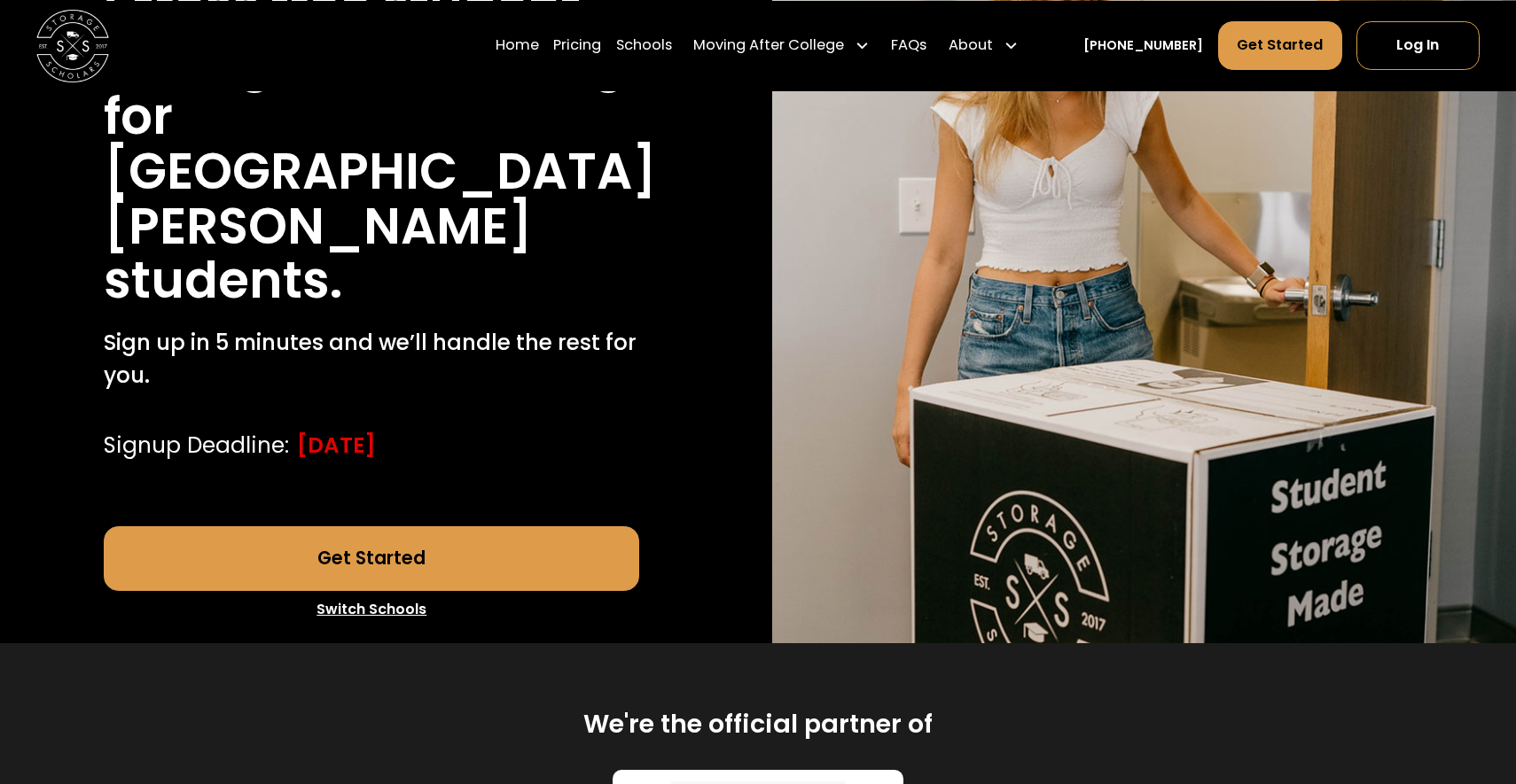
scroll to position [125, 0]
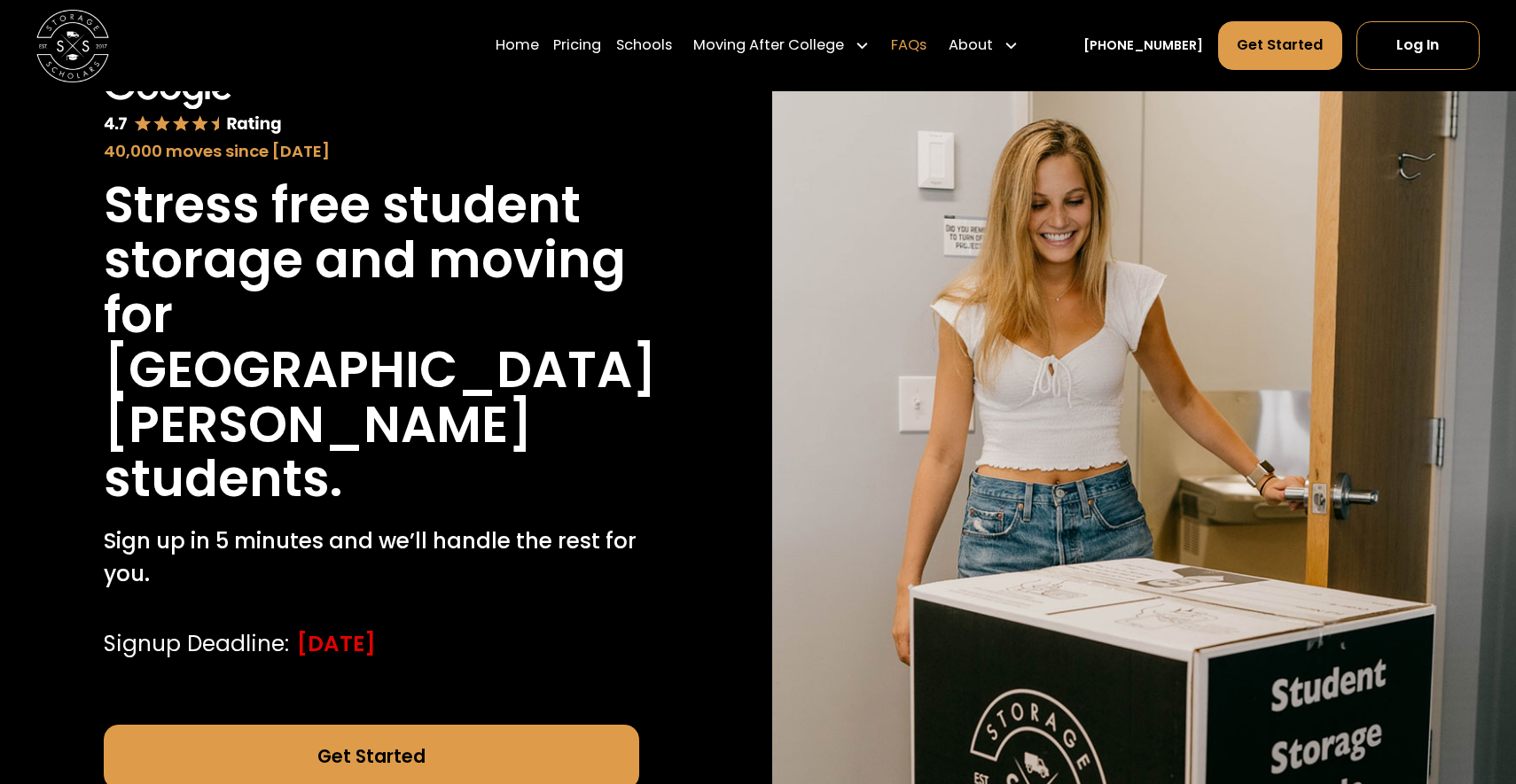
click at [926, 38] on link "FAQs" at bounding box center [908, 45] width 35 height 51
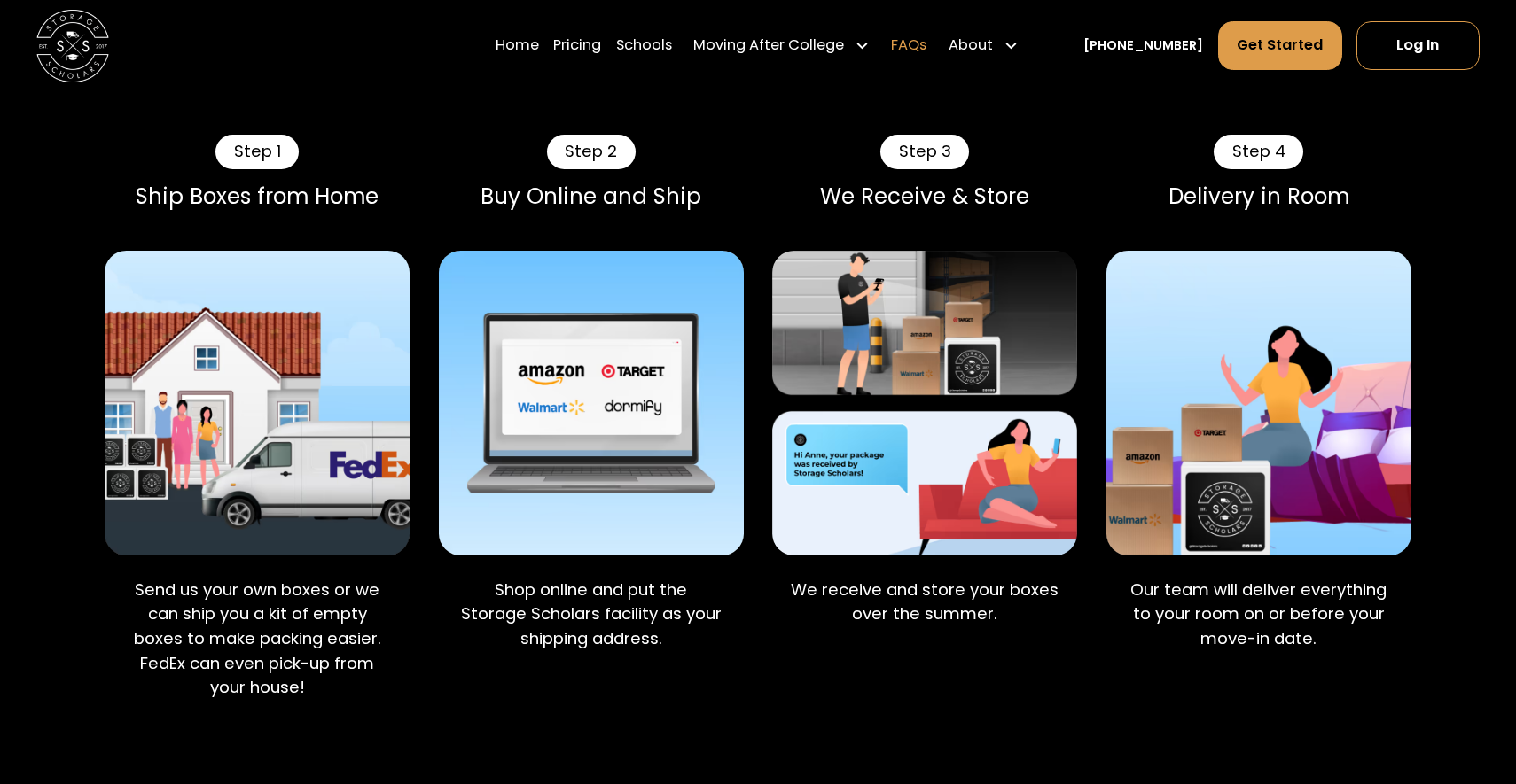
scroll to position [1577, 0]
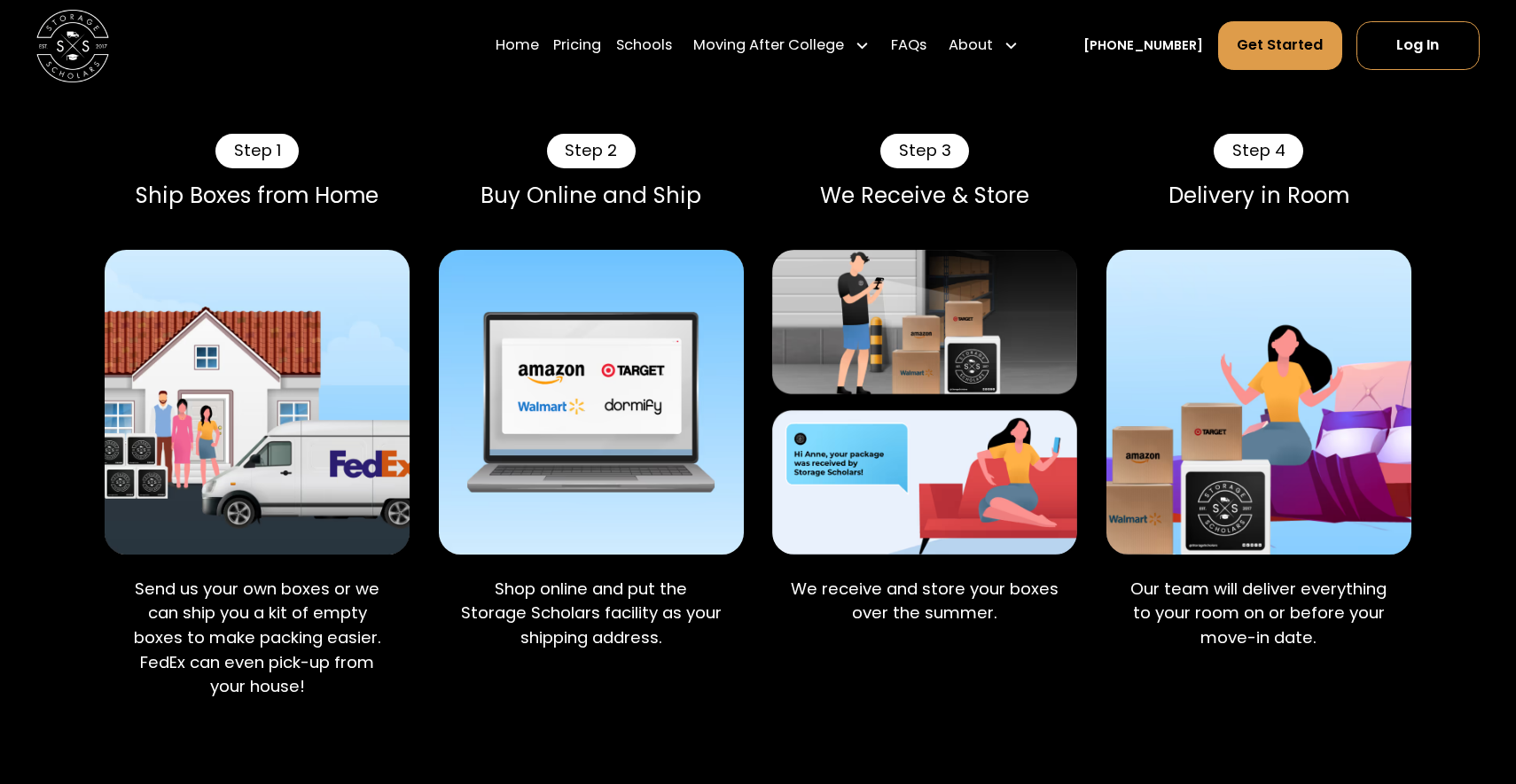
click at [646, 577] on p "Shop online and put the Storage Scholars facility as your shipping address." at bounding box center [591, 613] width 276 height 74
click at [665, 577] on p "Shop online and put the Storage Scholars facility as your shipping address." at bounding box center [591, 613] width 276 height 74
click at [608, 480] on img at bounding box center [591, 402] width 305 height 305
click at [595, 436] on img at bounding box center [591, 402] width 305 height 305
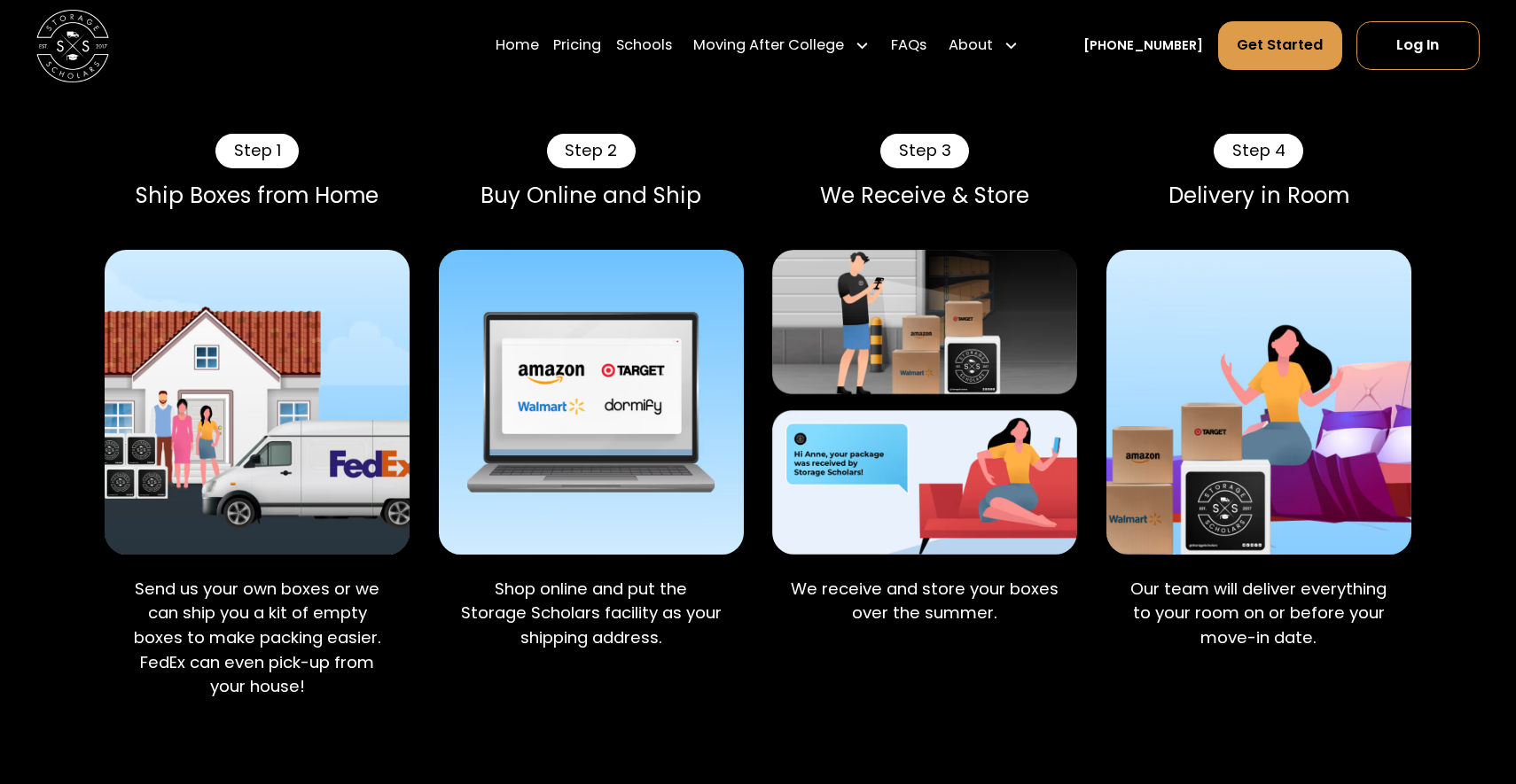
click at [595, 436] on img at bounding box center [591, 402] width 305 height 305
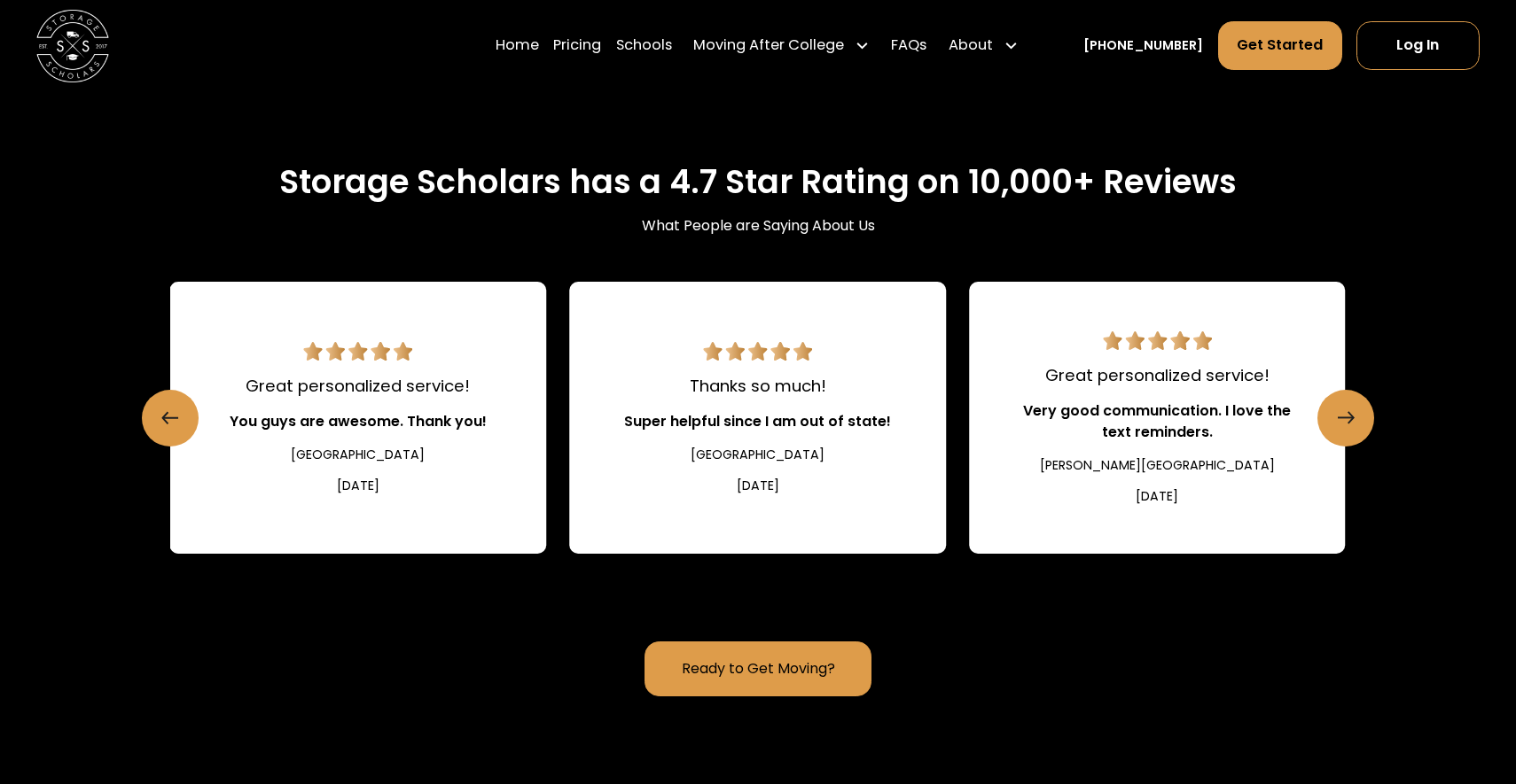
scroll to position [2292, 0]
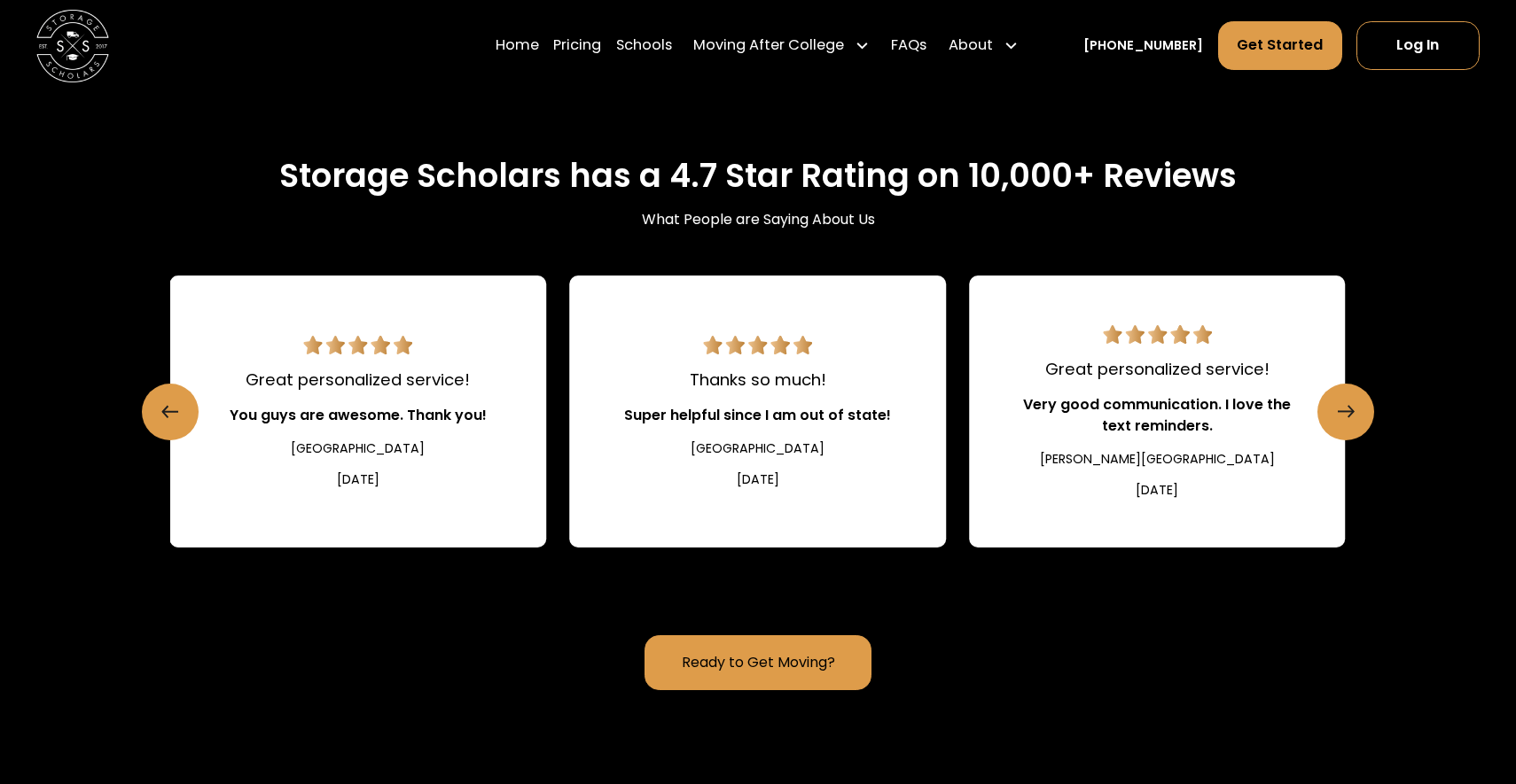
click at [702, 635] on link "Ready to Get Moving?" at bounding box center [758, 663] width 228 height 56
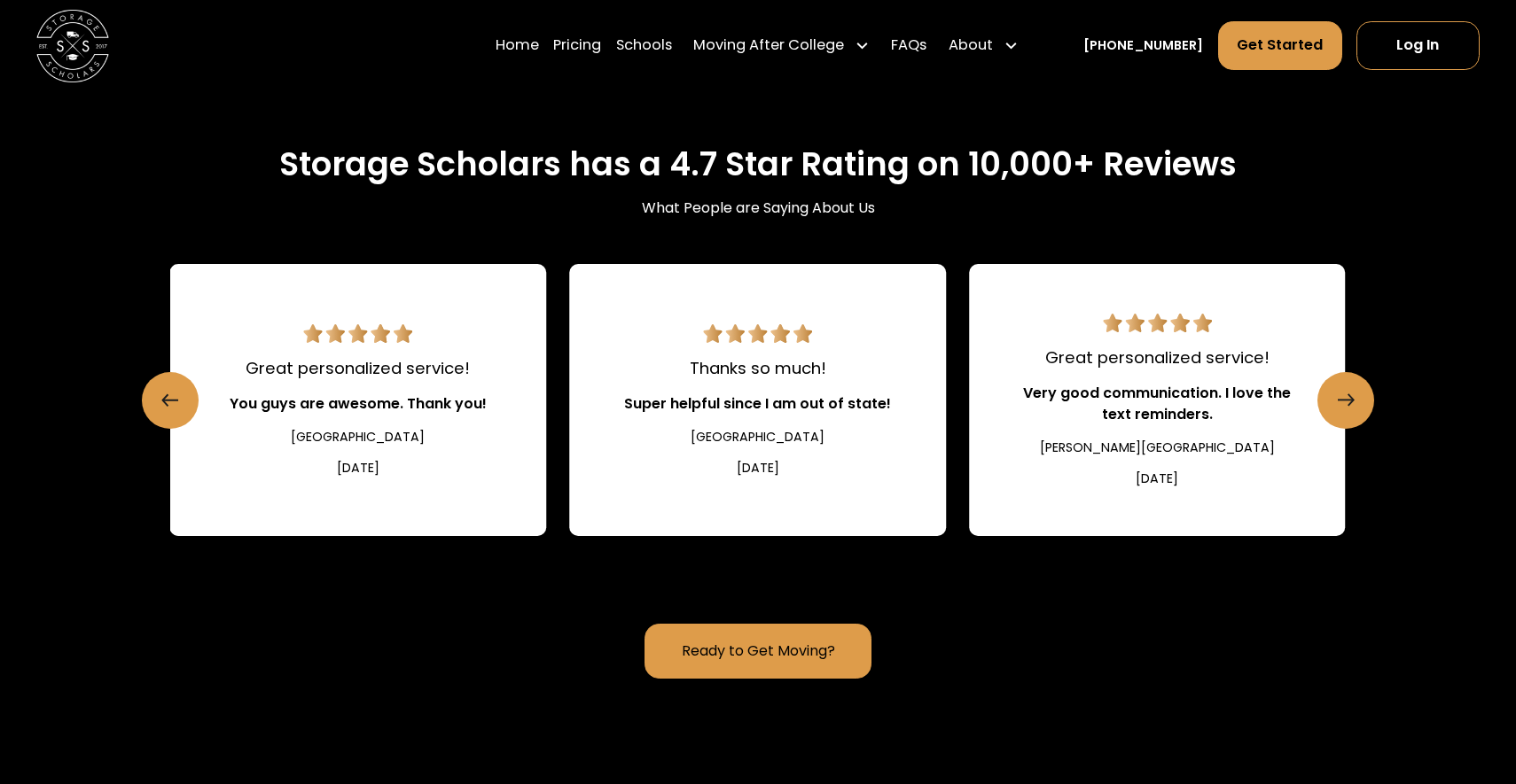
scroll to position [2305, 0]
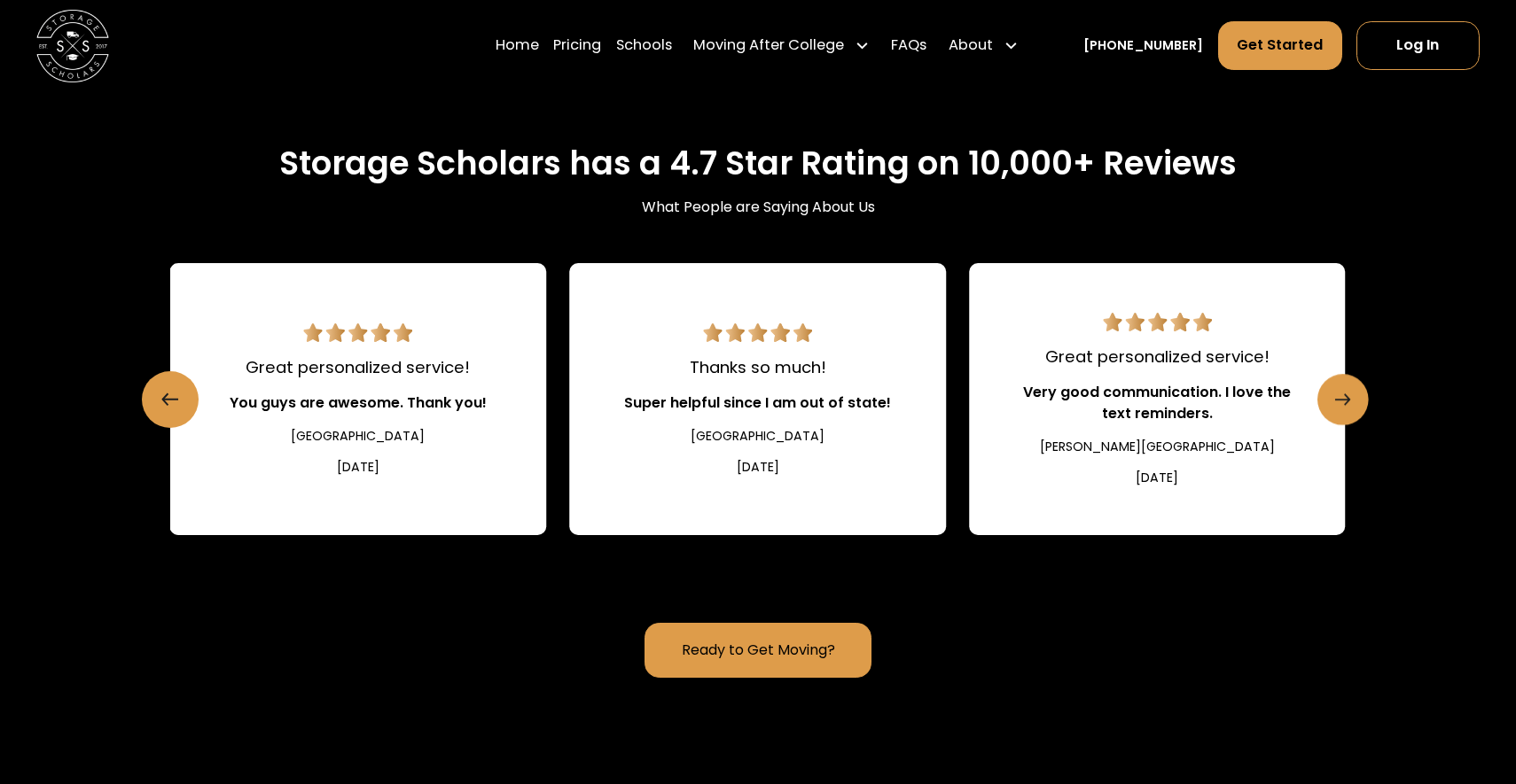
click at [1337, 399] on line "Next slide" at bounding box center [1342, 399] width 15 height 0
click at [175, 386] on icon "Previous slide" at bounding box center [172, 399] width 15 height 28
click at [176, 386] on icon "Previous slide" at bounding box center [172, 399] width 15 height 28
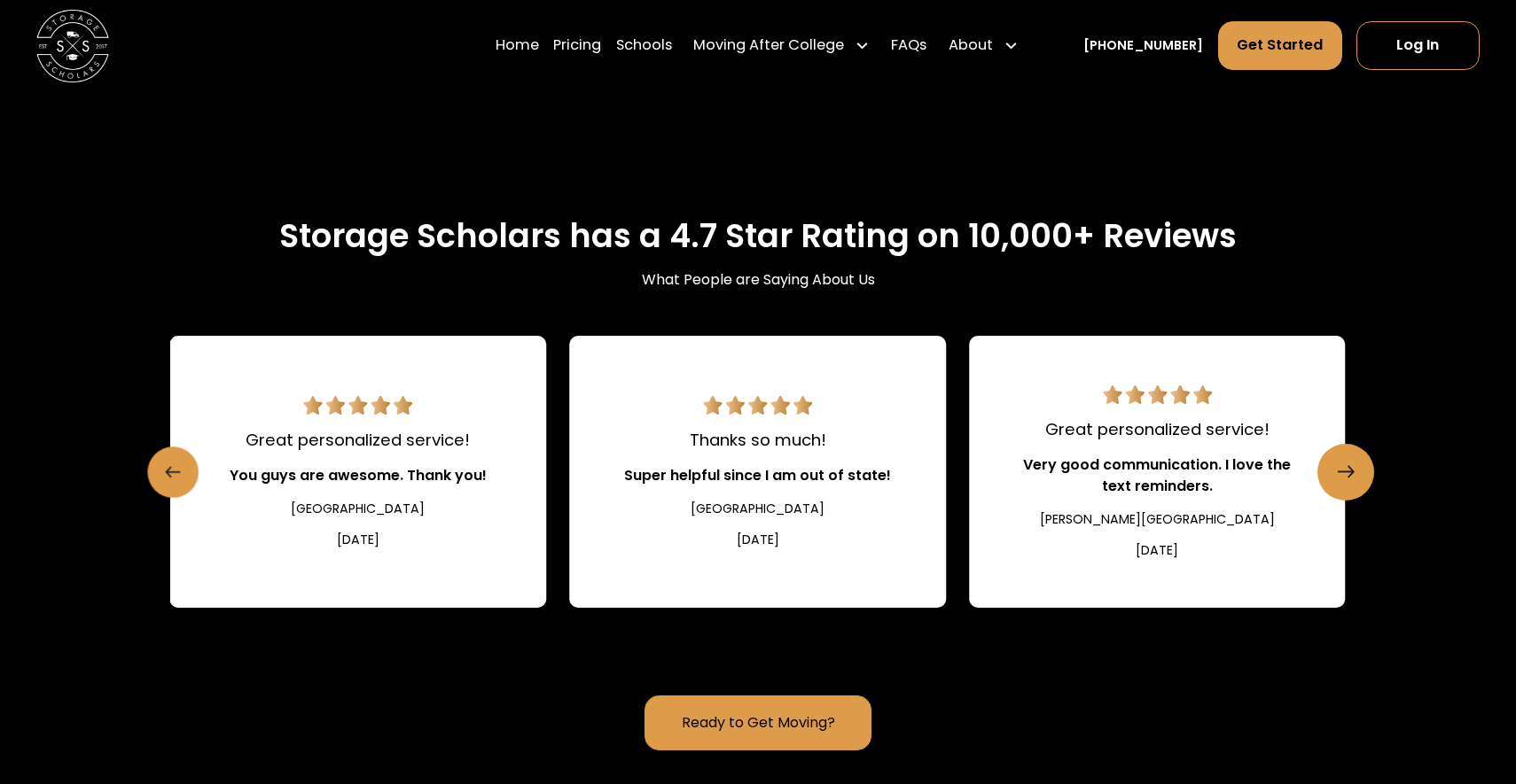
click at [176, 458] on icon "Previous slide" at bounding box center [172, 472] width 15 height 28
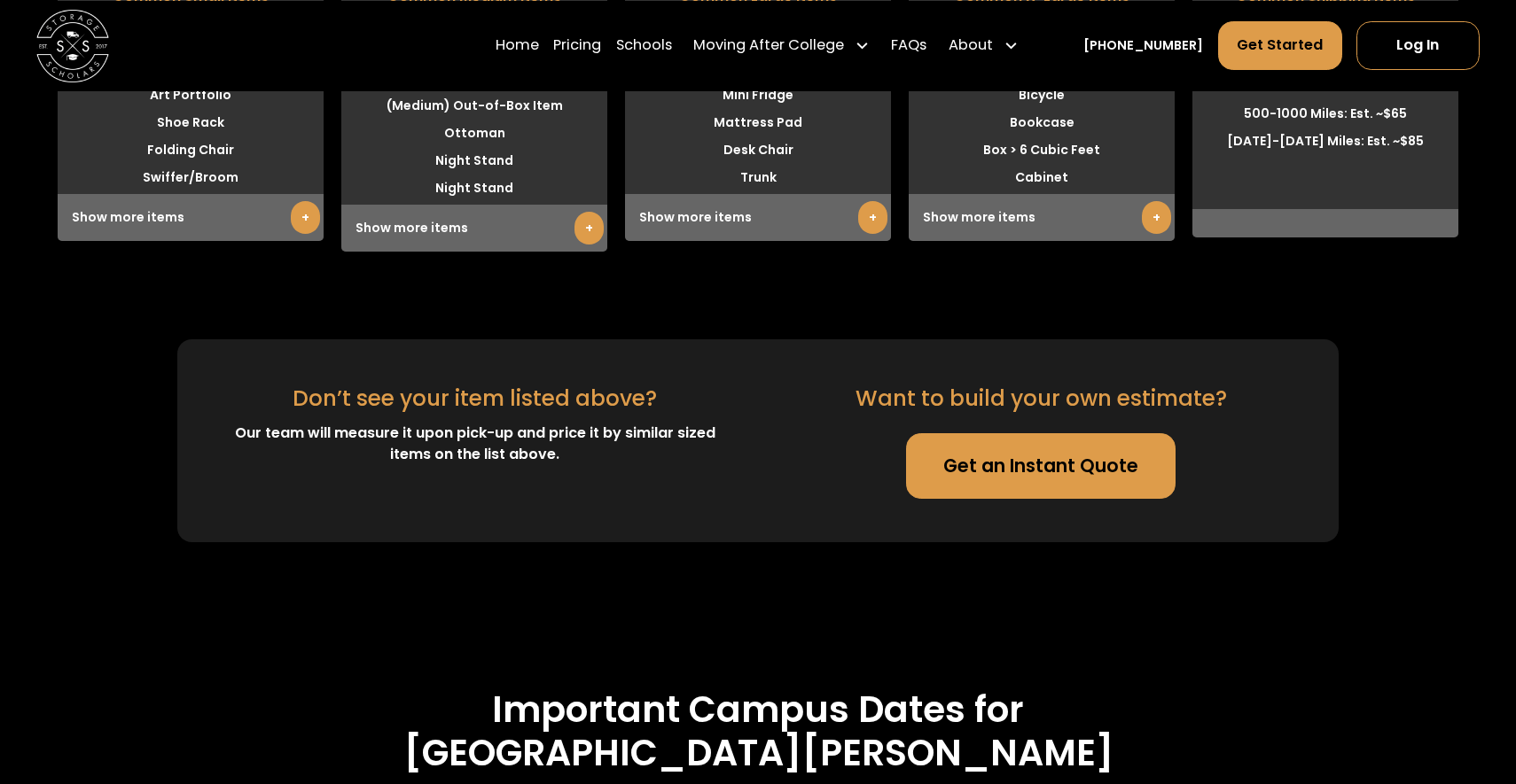
scroll to position [5260, 0]
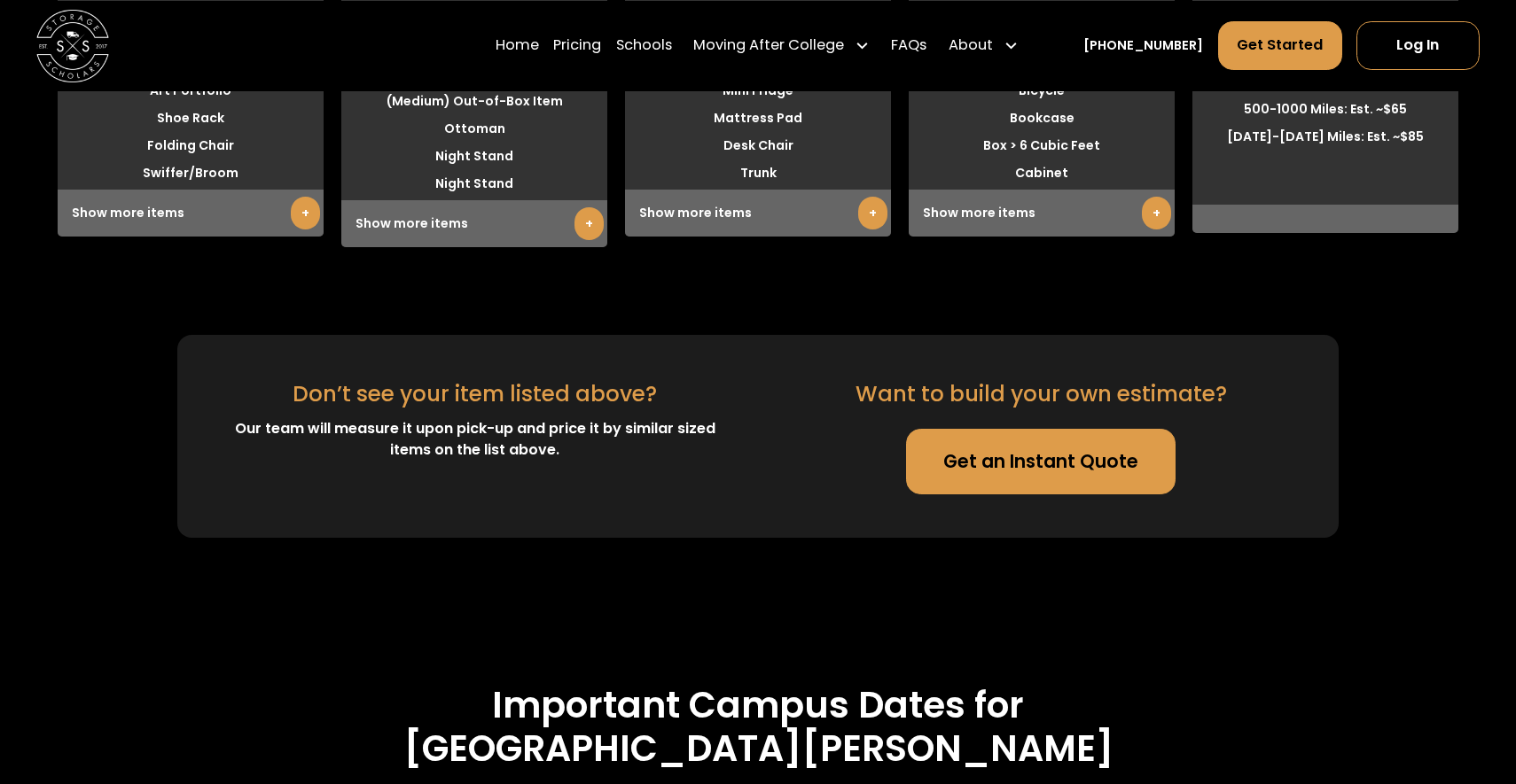
click at [1000, 429] on link "Get an Instant Quote" at bounding box center [1040, 462] width 270 height 65
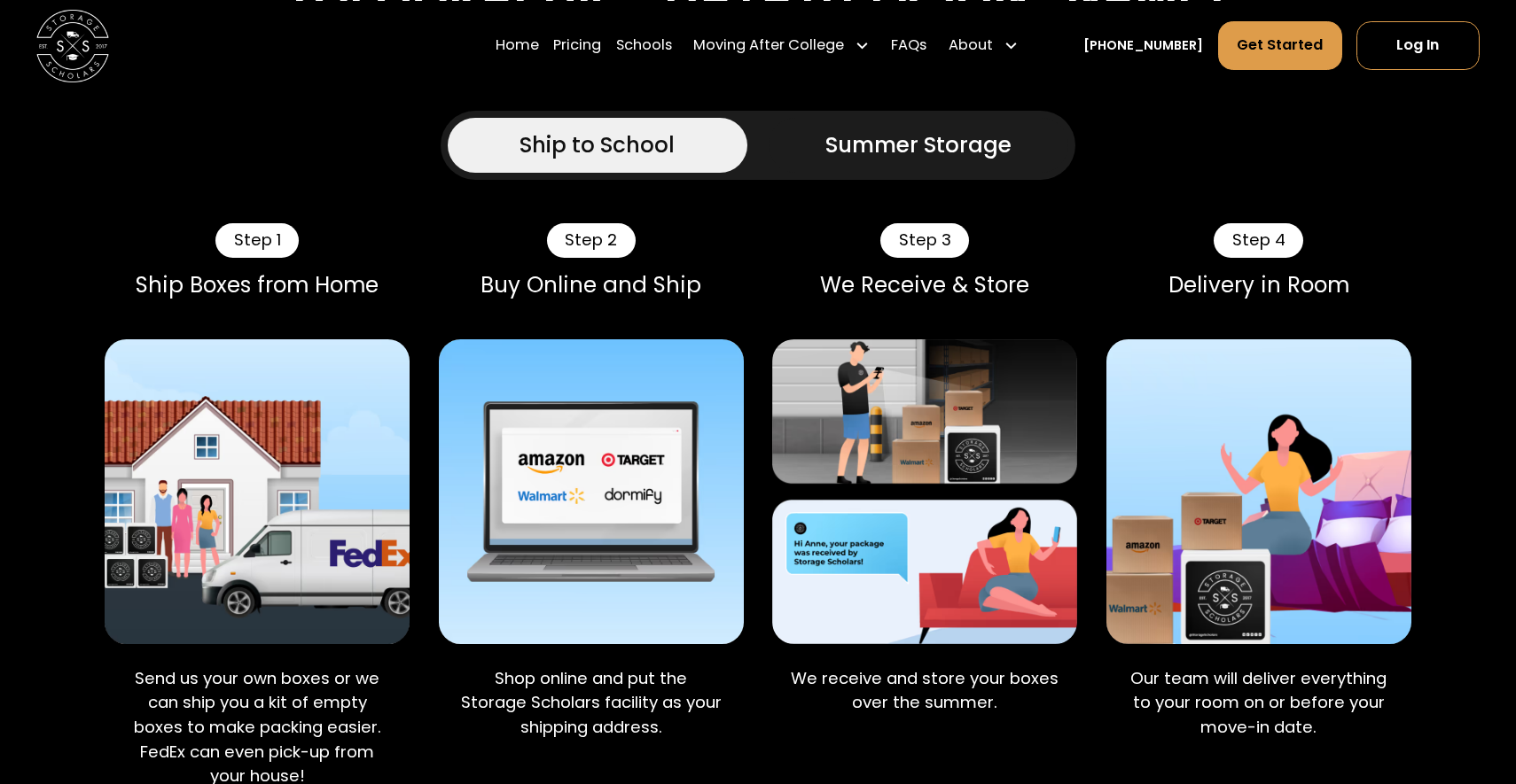
scroll to position [1504, 0]
